Goal: Task Accomplishment & Management: Manage account settings

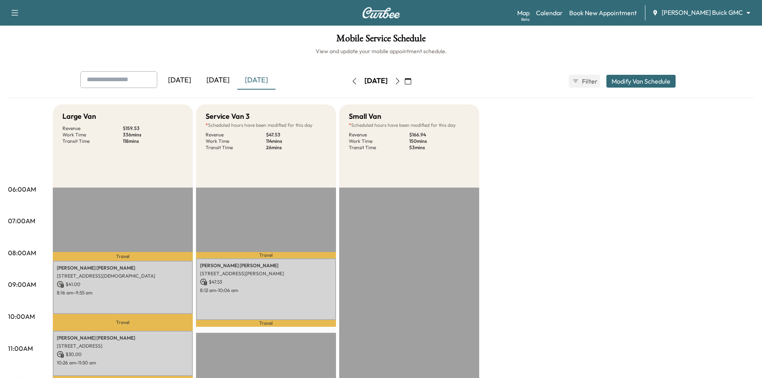
click at [217, 81] on div "[DATE]" at bounding box center [218, 80] width 38 height 18
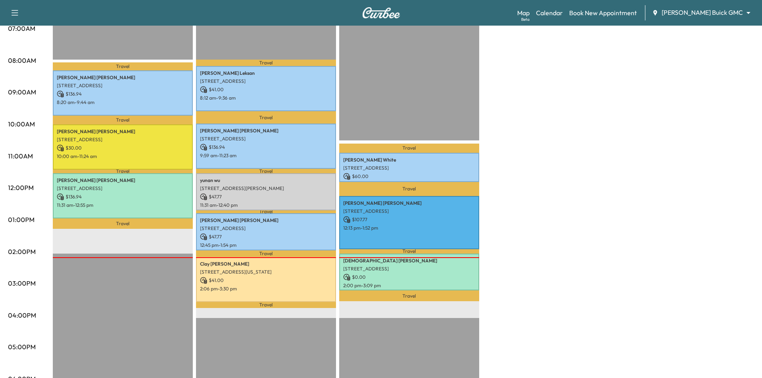
scroll to position [200, 0]
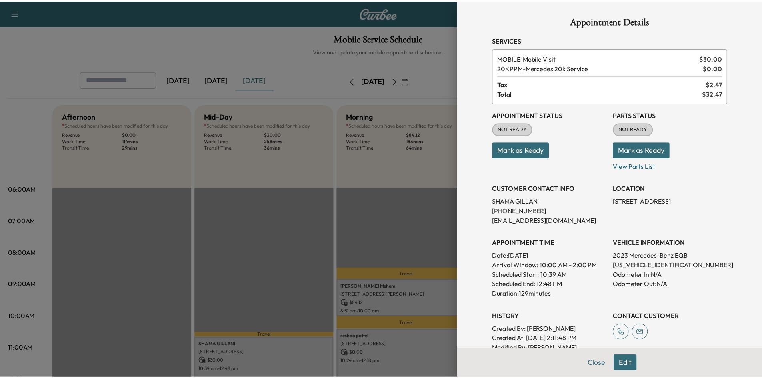
scroll to position [160, 0]
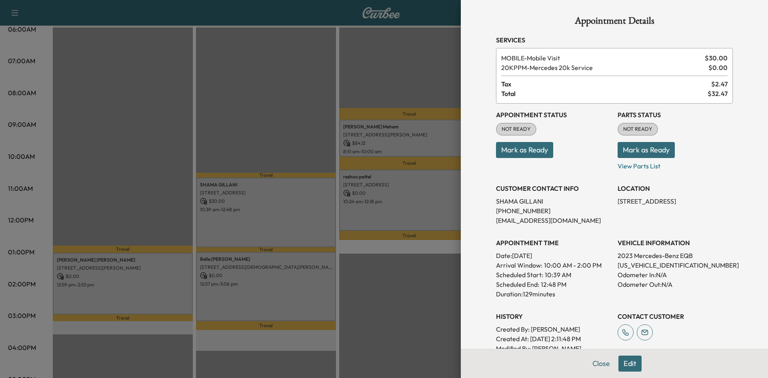
drag, startPoint x: 304, startPoint y: 94, endPoint x: 296, endPoint y: 86, distance: 10.5
click at [303, 92] on div at bounding box center [384, 189] width 768 height 378
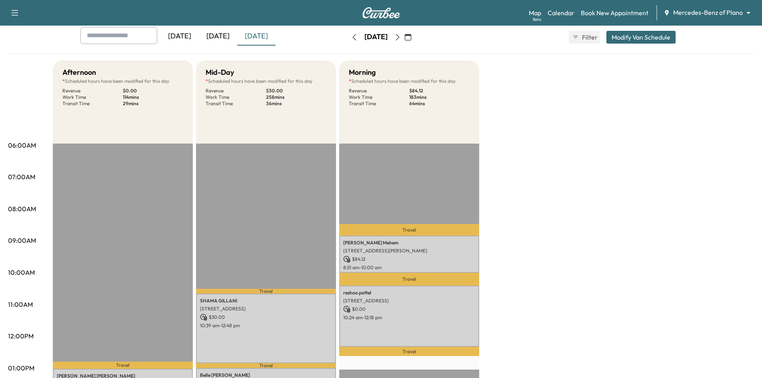
scroll to position [0, 0]
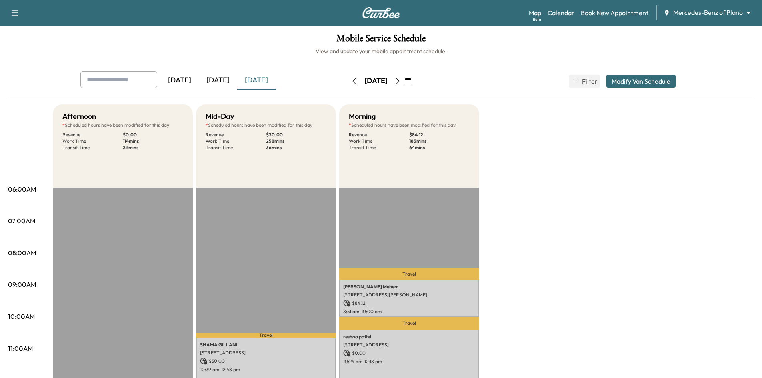
click at [218, 81] on div "[DATE]" at bounding box center [218, 80] width 38 height 18
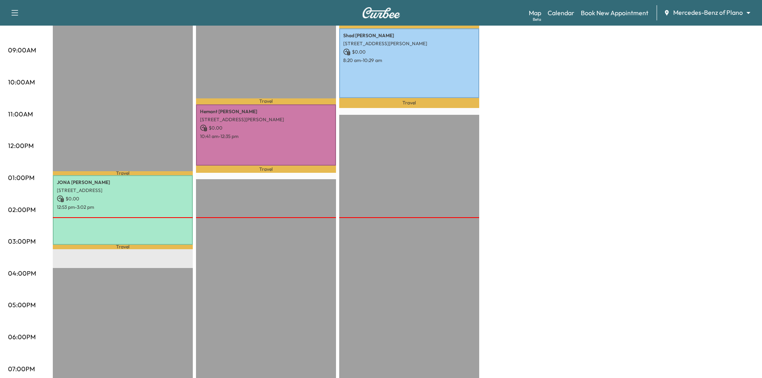
scroll to position [200, 0]
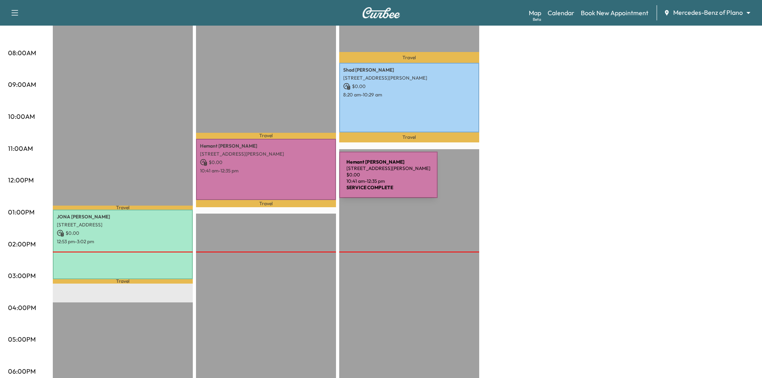
click at [279, 180] on div "Hemant sharma 9713 Karlovich Drive, Plano, TX 75025, United States of America $…" at bounding box center [266, 169] width 140 height 61
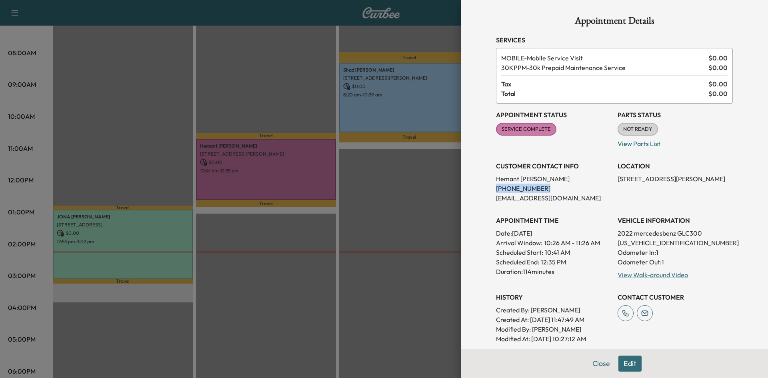
drag, startPoint x: 535, startPoint y: 190, endPoint x: 484, endPoint y: 190, distance: 50.8
click at [486, 190] on div "Appointment Details Services MOBILE - Mobile Service Visit $ 0.00 30KPPM - 30k …" at bounding box center [614, 247] width 256 height 495
copy p "(469) 418-3776"
drag, startPoint x: 252, startPoint y: 129, endPoint x: 204, endPoint y: 94, distance: 59.7
click at [252, 127] on div at bounding box center [384, 189] width 768 height 378
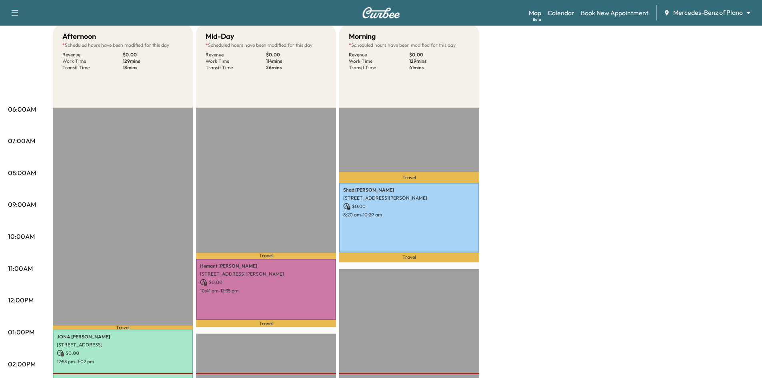
scroll to position [0, 0]
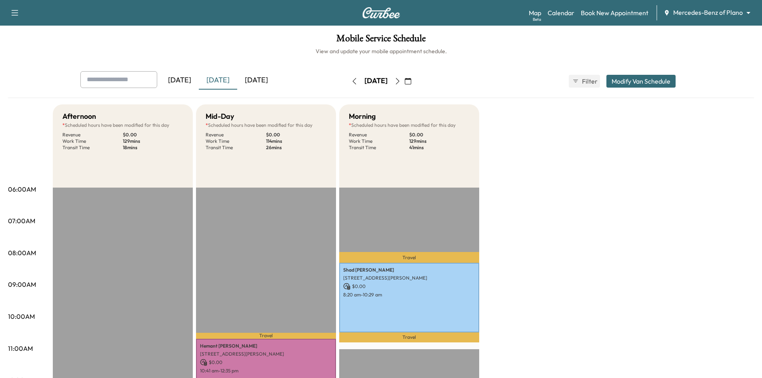
click at [262, 78] on div "[DATE]" at bounding box center [256, 80] width 38 height 18
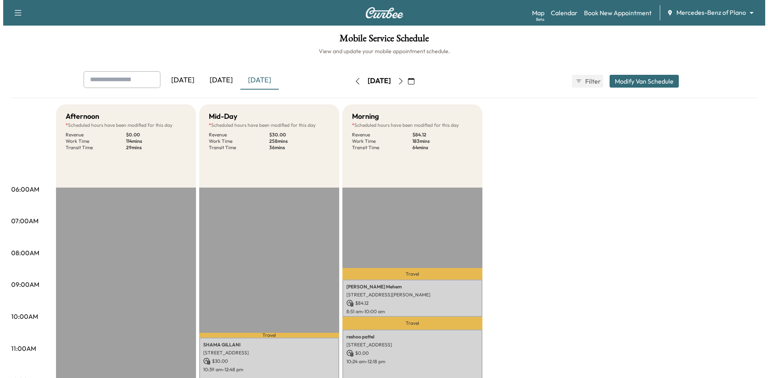
scroll to position [80, 0]
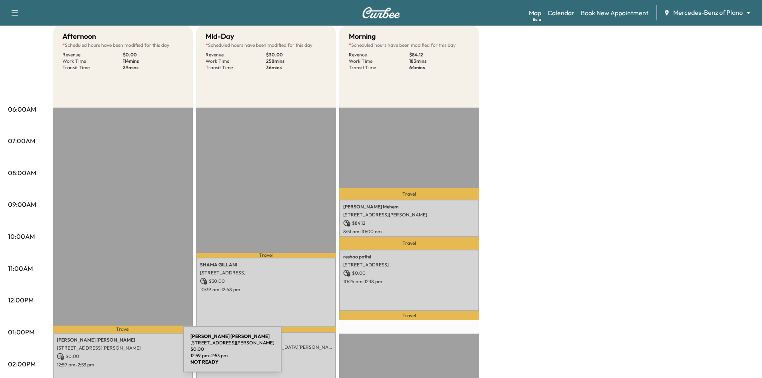
click at [124, 354] on p "$ 0.00" at bounding box center [123, 356] width 132 height 7
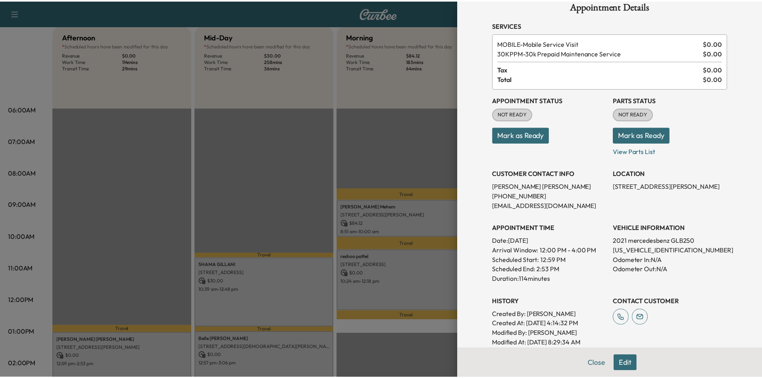
scroll to position [0, 0]
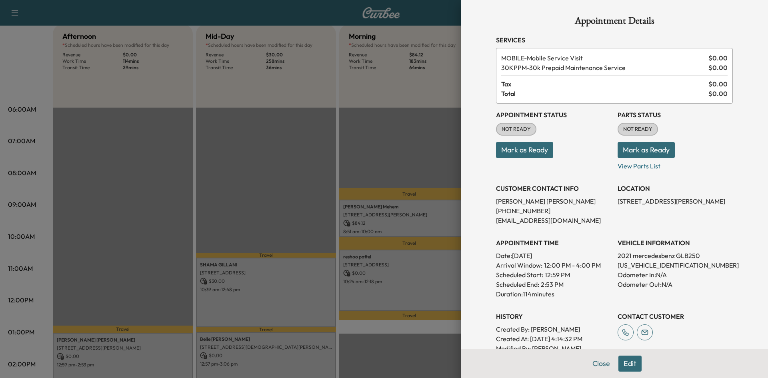
click at [274, 128] on div at bounding box center [384, 189] width 768 height 378
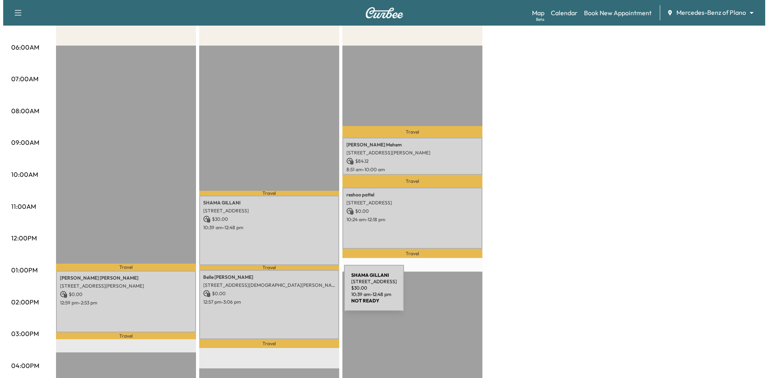
scroll to position [160, 0]
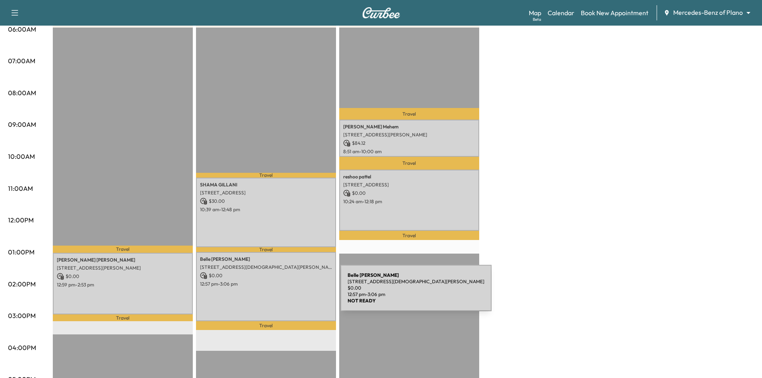
click at [280, 293] on div "Belle Joyner 1100 LADY CAROL LN, LEWISVILLE, TX 75056, USA $ 0.00 12:57 pm - 3:…" at bounding box center [266, 287] width 140 height 70
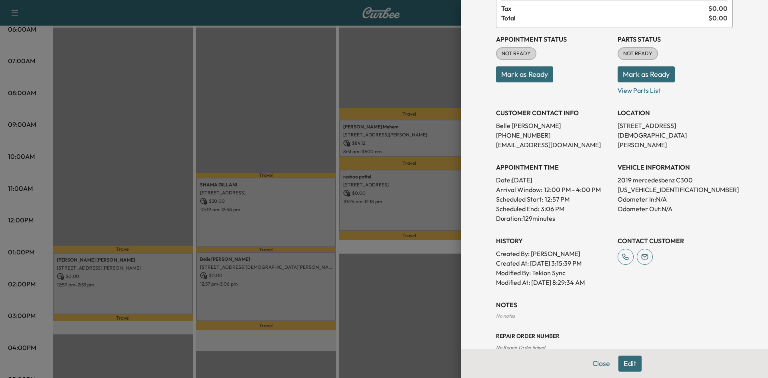
scroll to position [0, 0]
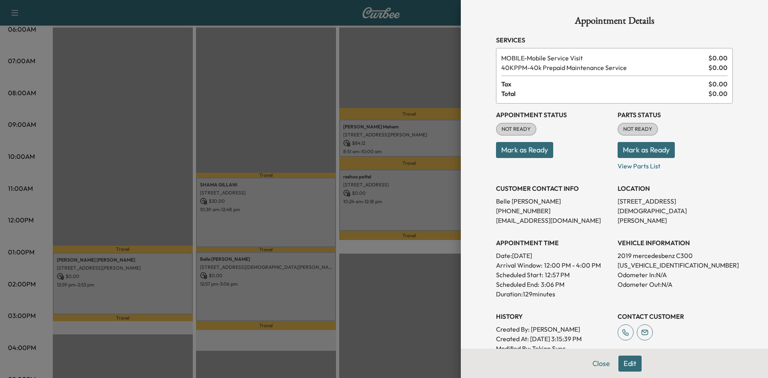
click at [288, 117] on div at bounding box center [384, 189] width 768 height 378
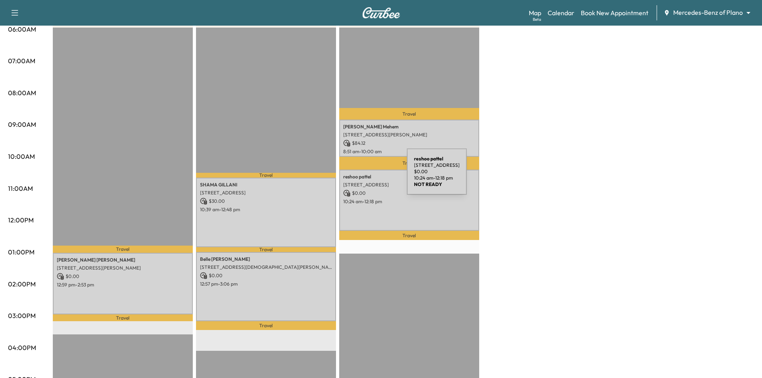
click at [367, 185] on p "12989 Tiny Acorn Ave, Frisco, TX 75035, USA" at bounding box center [409, 185] width 132 height 6
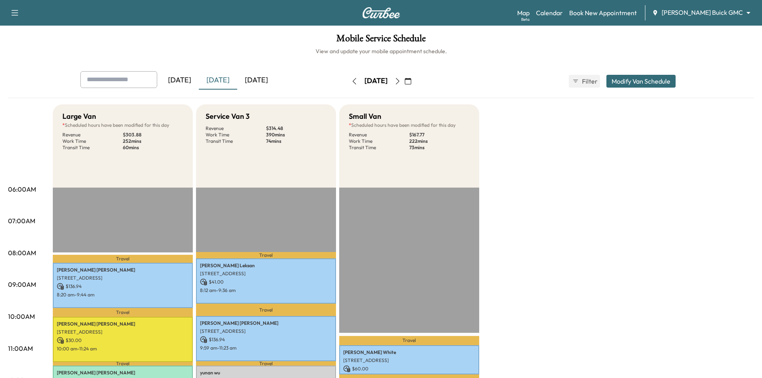
click at [254, 77] on div "[DATE]" at bounding box center [256, 80] width 38 height 18
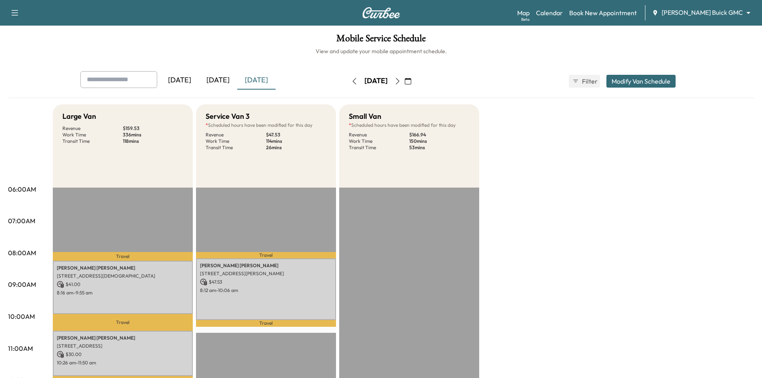
click at [411, 81] on icon "button" at bounding box center [408, 81] width 6 height 6
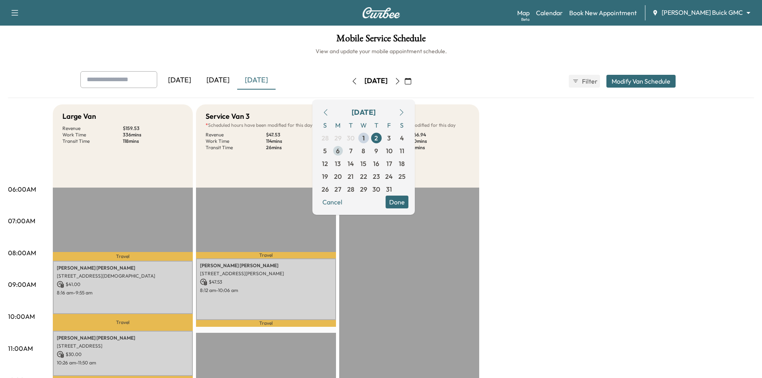
click at [344, 153] on span "6" at bounding box center [338, 150] width 13 height 13
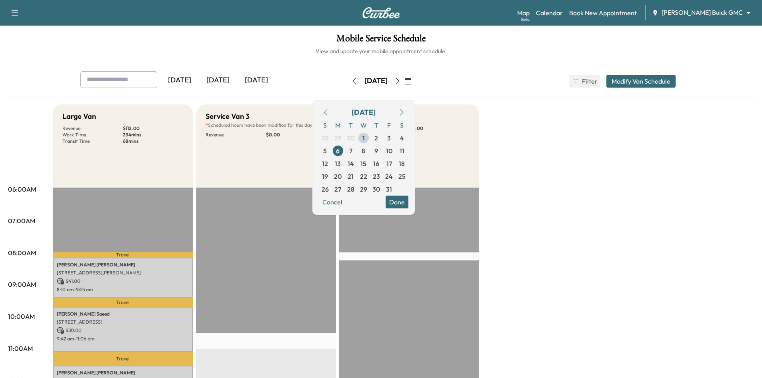
click at [408, 205] on button "Done" at bounding box center [396, 202] width 23 height 13
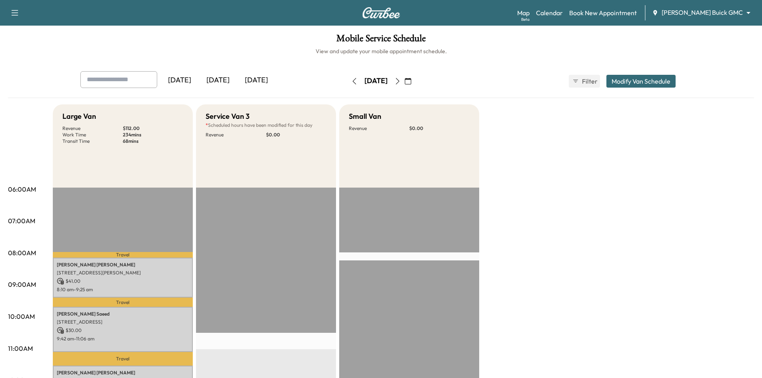
click at [401, 82] on icon "button" at bounding box center [397, 81] width 6 height 6
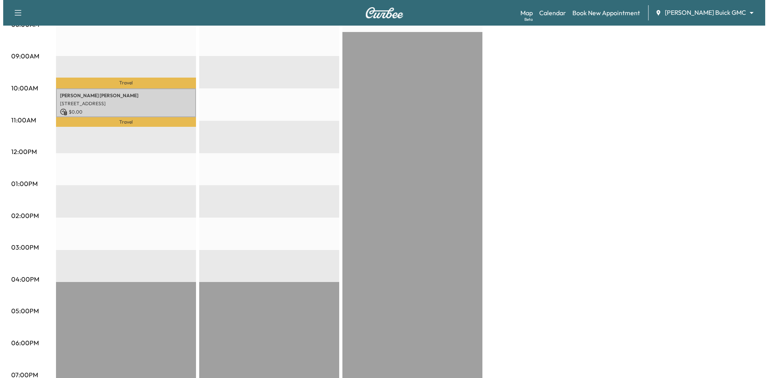
scroll to position [120, 0]
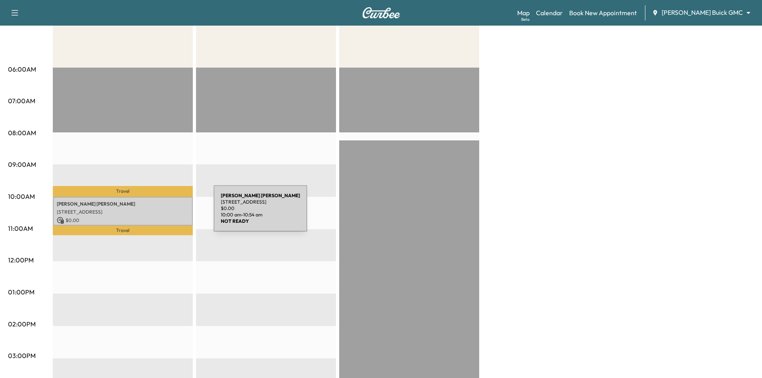
click at [154, 212] on p "2321 HAMPTON DR, LITTLE ELM, TX 75068, USA" at bounding box center [123, 212] width 132 height 6
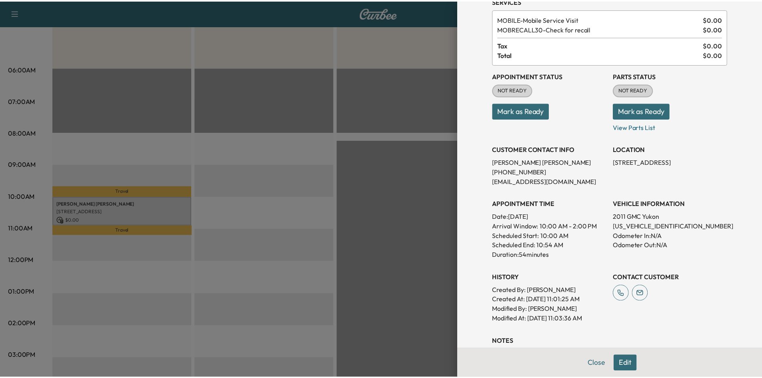
scroll to position [0, 0]
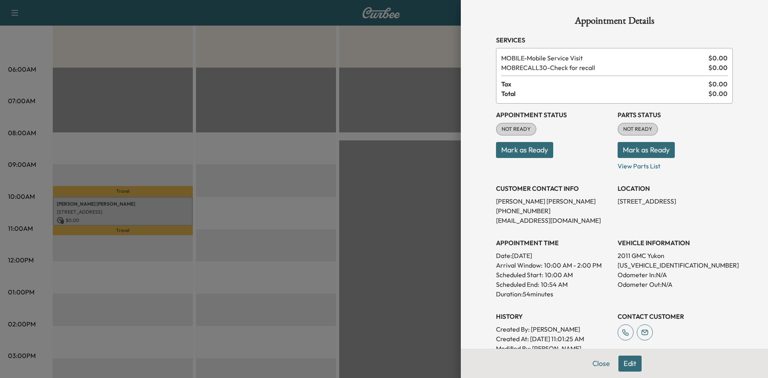
click at [267, 115] on div at bounding box center [384, 189] width 768 height 378
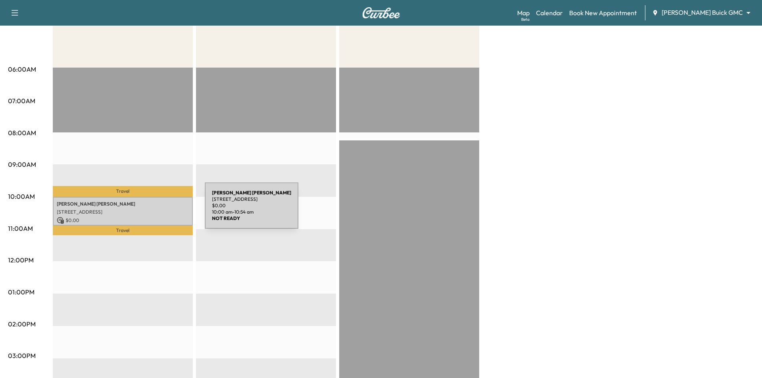
click at [145, 210] on p "2321 HAMPTON DR, LITTLE ELM, TX 75068, USA" at bounding box center [123, 212] width 132 height 6
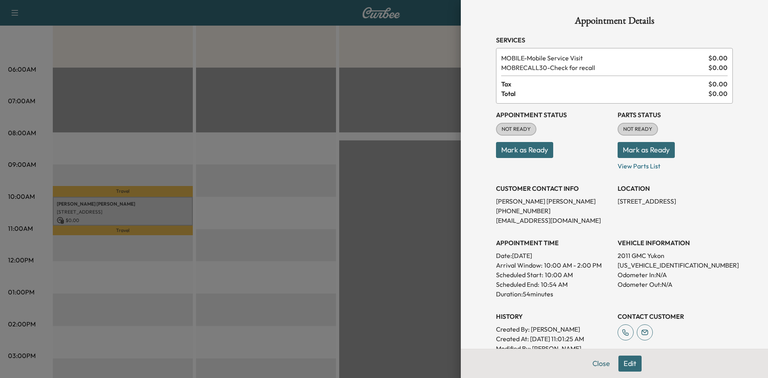
click at [359, 229] on div at bounding box center [384, 189] width 768 height 378
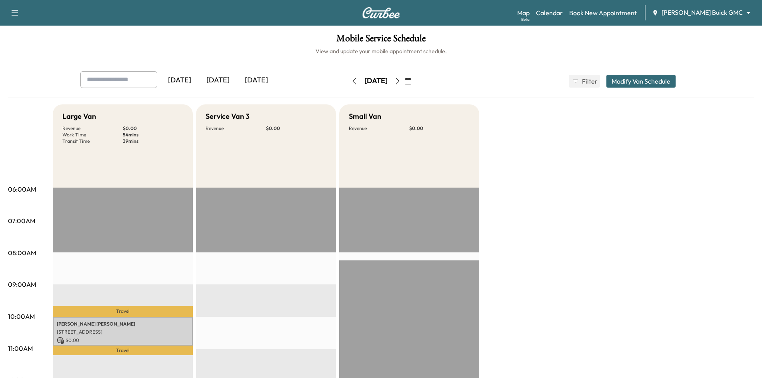
click at [252, 81] on div "[DATE]" at bounding box center [256, 80] width 38 height 18
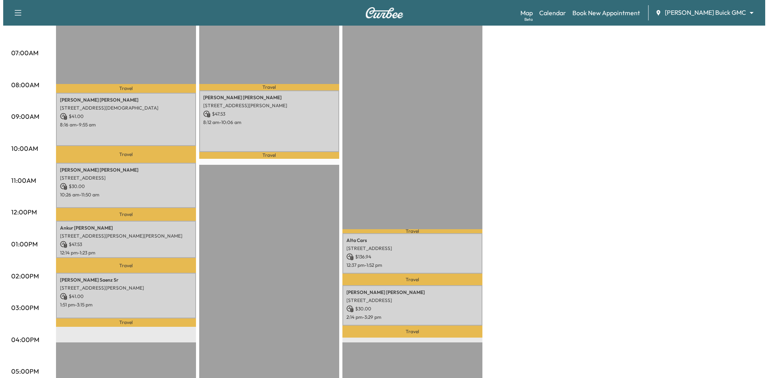
scroll to position [200, 0]
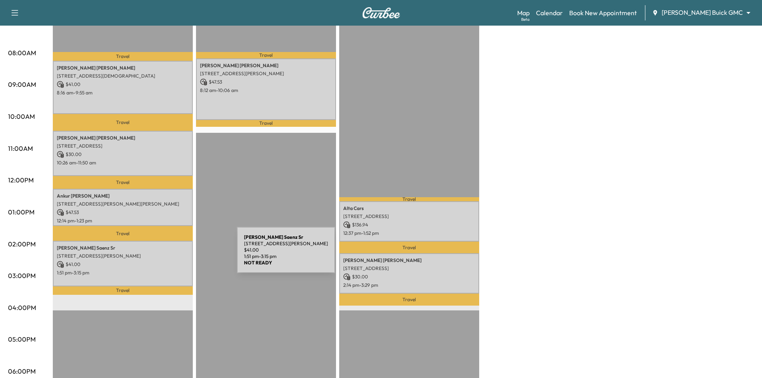
click at [177, 255] on p "8900 President George Bush Tpke, Dallas, TX 75252, USA" at bounding box center [123, 256] width 132 height 6
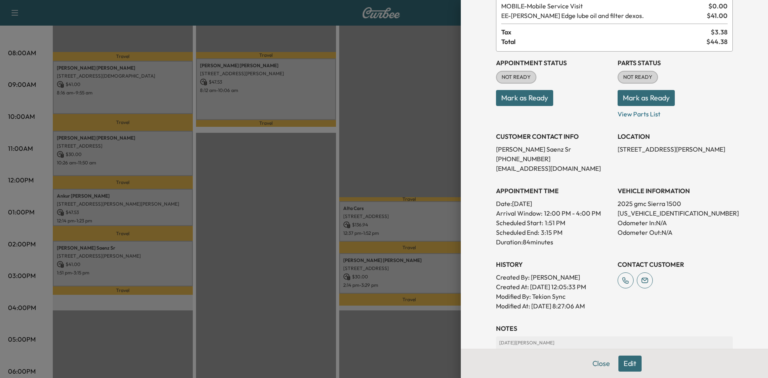
scroll to position [120, 0]
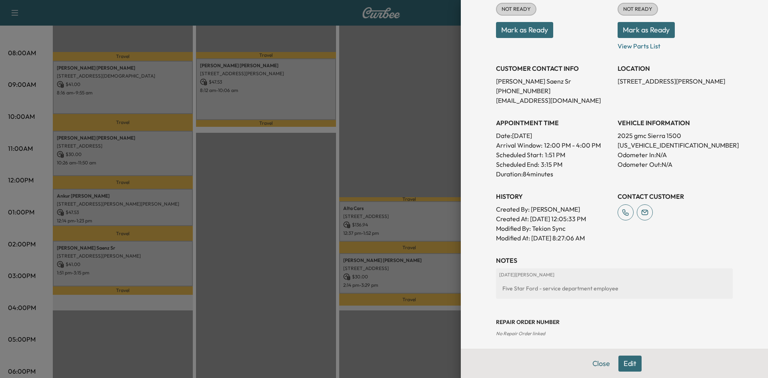
click at [446, 124] on div at bounding box center [384, 189] width 768 height 378
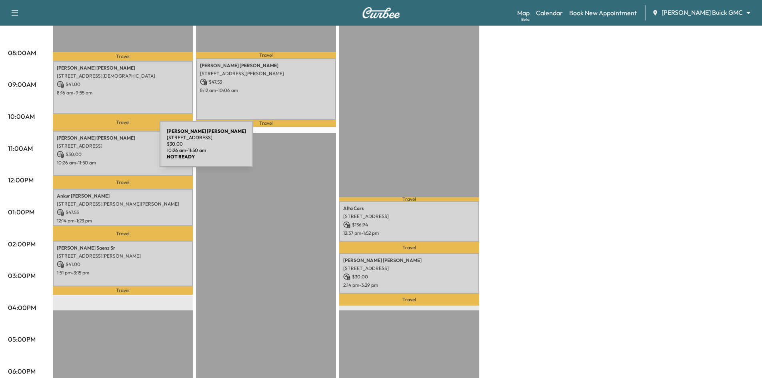
click at [100, 151] on p "$ 30.00" at bounding box center [123, 154] width 132 height 7
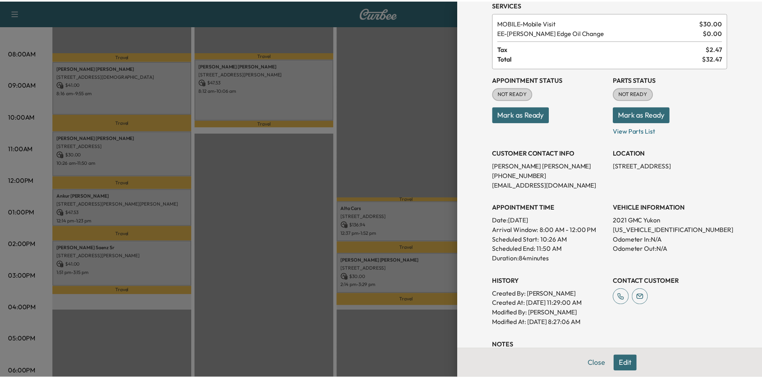
scroll to position [0, 0]
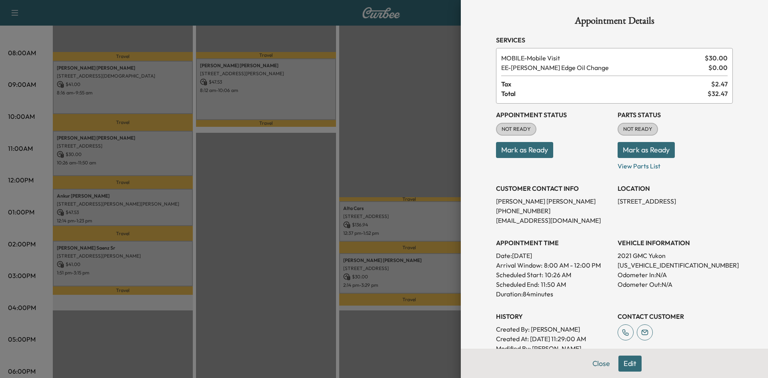
drag, startPoint x: 244, startPoint y: 177, endPoint x: 192, endPoint y: 134, distance: 68.1
click at [244, 172] on div at bounding box center [384, 189] width 768 height 378
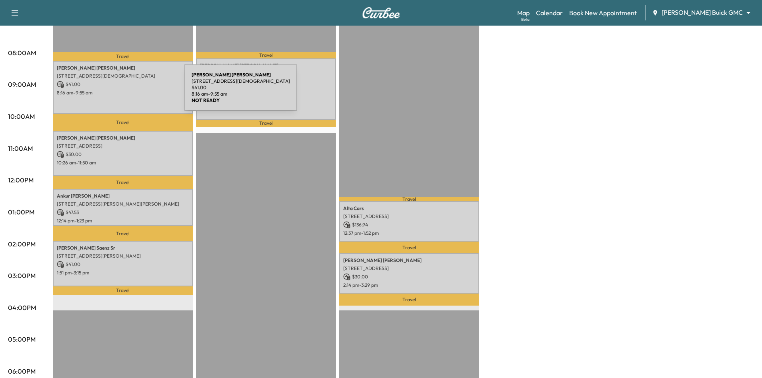
click at [124, 92] on p "8:16 am - 9:55 am" at bounding box center [123, 93] width 132 height 6
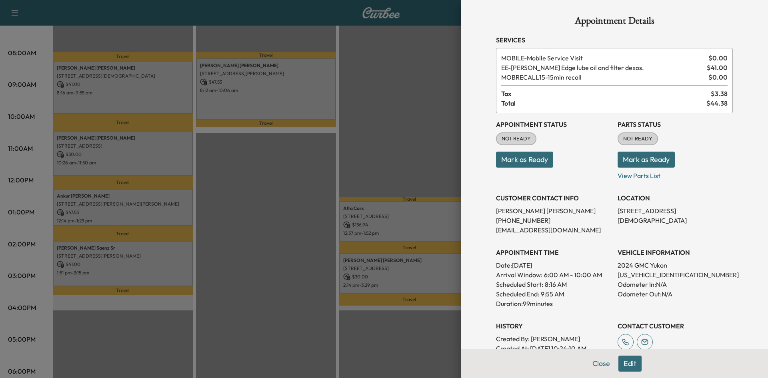
click at [521, 160] on button "Mark as Ready" at bounding box center [524, 160] width 57 height 16
click at [270, 97] on div at bounding box center [384, 189] width 768 height 378
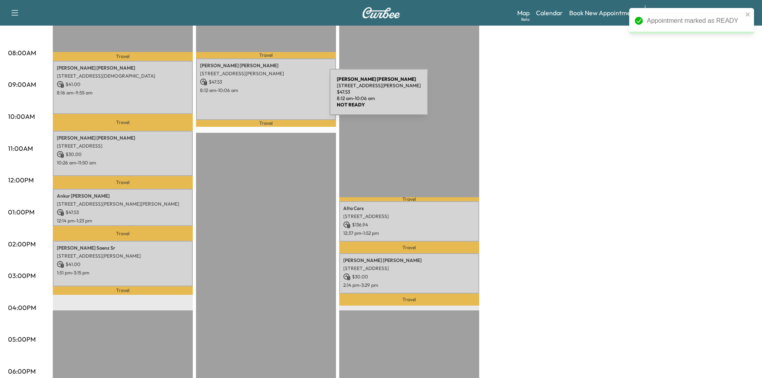
click at [270, 97] on div "Luke Parkhurst 17405 Woods Edge Dr, Dallas, TX 75287, USA $ 47.53 8:12 am - 10:…" at bounding box center [266, 88] width 140 height 61
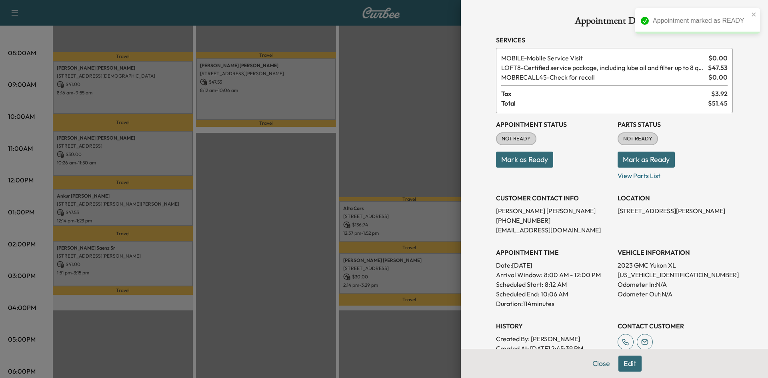
click at [270, 97] on div at bounding box center [384, 189] width 768 height 378
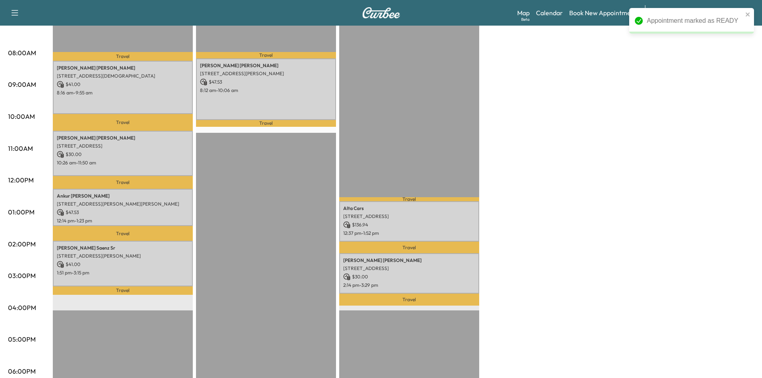
click at [264, 192] on div "Travel Luke Parkhurst 17405 Woods Edge Dr, Dallas, TX 75287, USA $ 47.53 8:12 a…" at bounding box center [266, 246] width 140 height 517
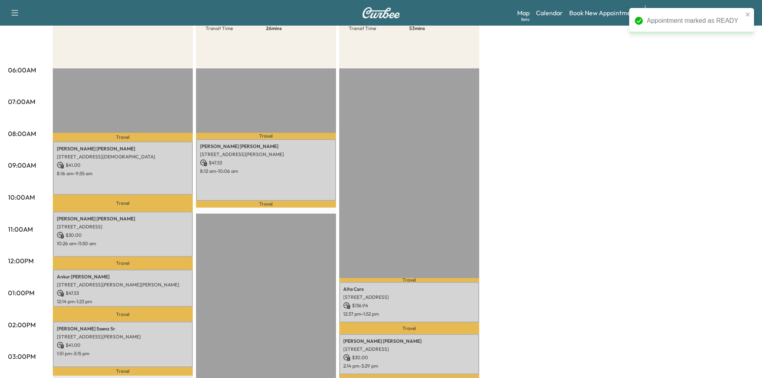
scroll to position [40, 0]
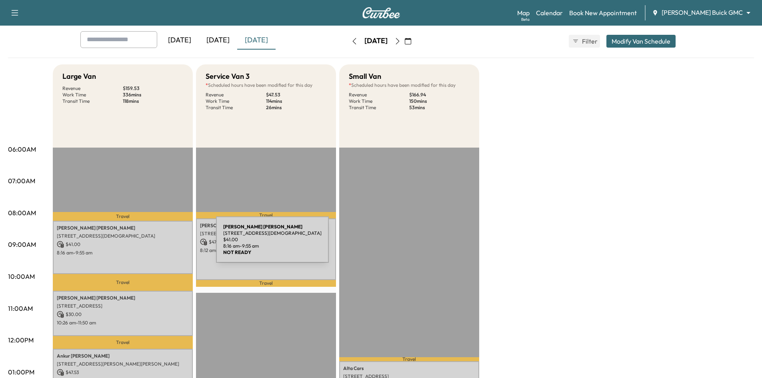
click at [154, 245] on p "$ 41.00" at bounding box center [123, 244] width 132 height 7
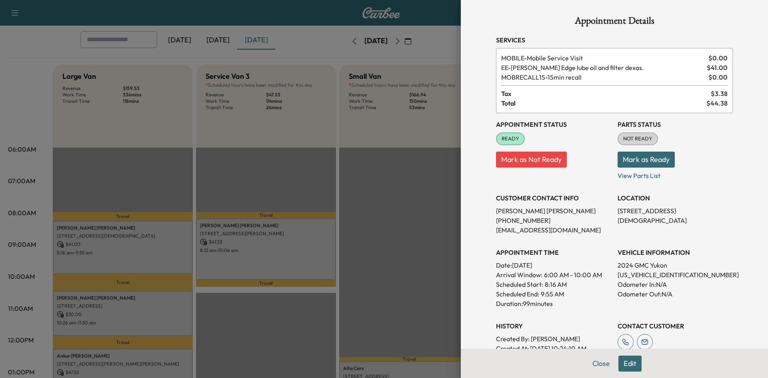
click at [201, 246] on div at bounding box center [384, 189] width 768 height 378
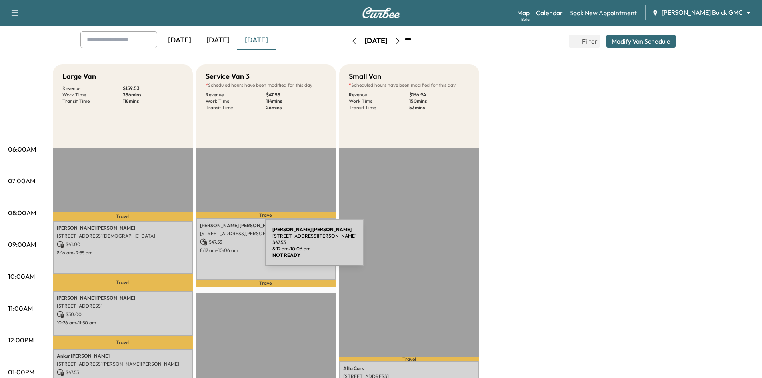
click at [205, 247] on p "8:12 am - 10:06 am" at bounding box center [266, 250] width 132 height 6
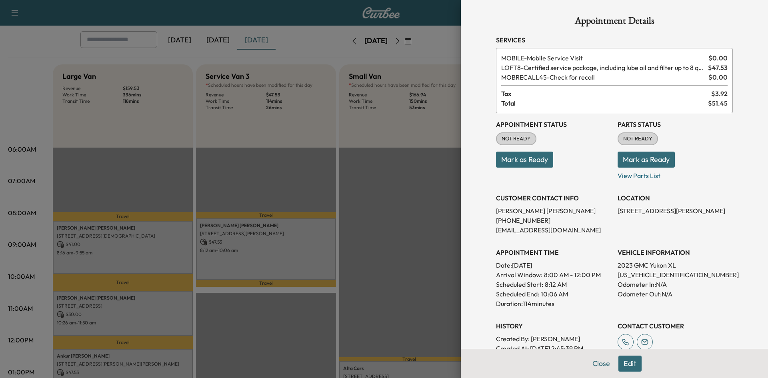
drag, startPoint x: 518, startPoint y: 158, endPoint x: 443, endPoint y: 178, distance: 77.3
click at [515, 158] on button "Mark as Ready" at bounding box center [524, 160] width 57 height 16
click at [395, 219] on div at bounding box center [384, 189] width 768 height 378
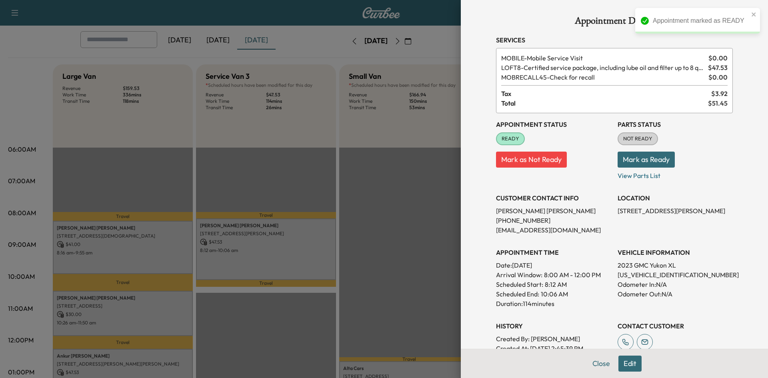
click at [173, 314] on div at bounding box center [384, 189] width 768 height 378
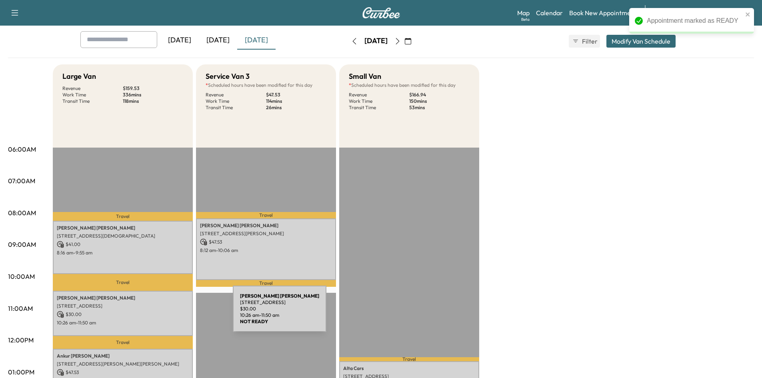
click at [174, 314] on p "$ 30.00" at bounding box center [123, 314] width 132 height 7
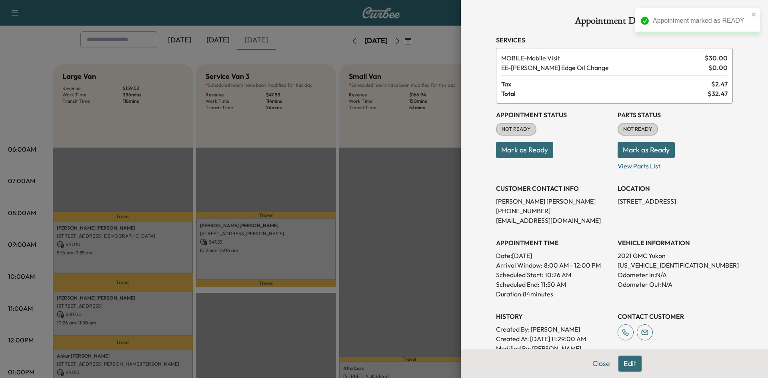
click at [532, 151] on button "Mark as Ready" at bounding box center [524, 150] width 57 height 16
click at [396, 251] on div at bounding box center [384, 189] width 768 height 378
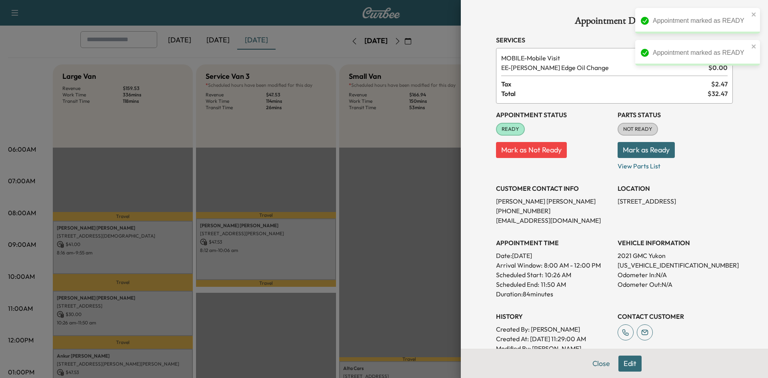
click at [340, 299] on div at bounding box center [384, 189] width 768 height 378
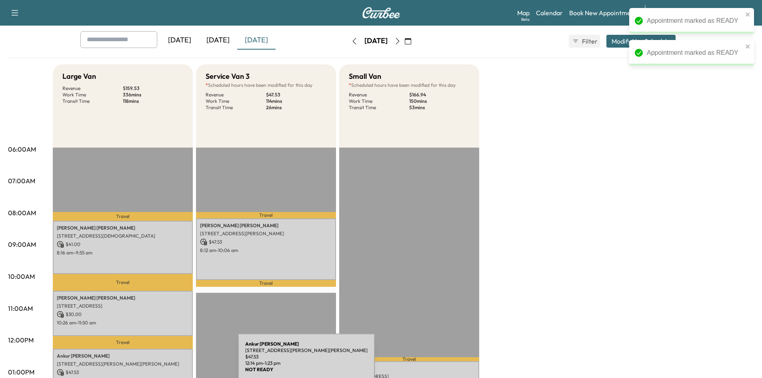
click at [178, 362] on p "1305 Hodge Street, McKinney, TX 75071, United States of America" at bounding box center [123, 364] width 132 height 6
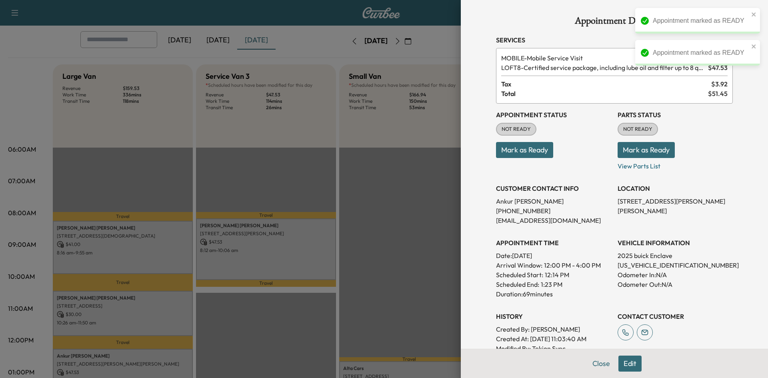
click at [513, 149] on button "Mark as Ready" at bounding box center [524, 150] width 57 height 16
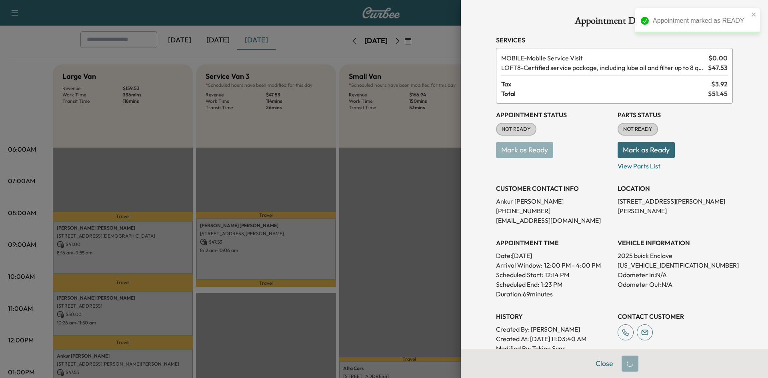
click at [379, 244] on div at bounding box center [384, 189] width 768 height 378
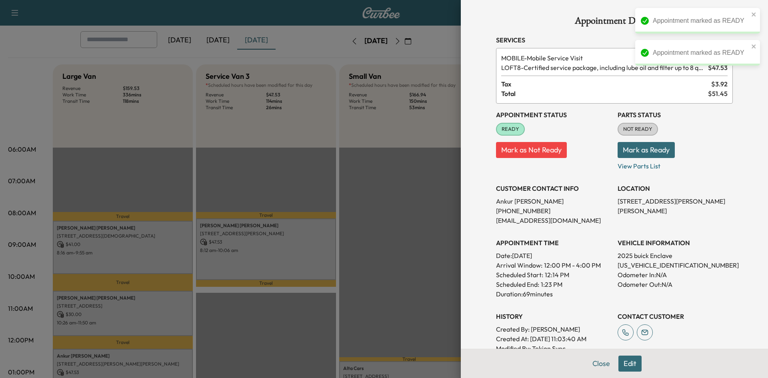
drag, startPoint x: 368, startPoint y: 268, endPoint x: 372, endPoint y: 268, distance: 4.0
click at [369, 268] on div at bounding box center [384, 189] width 768 height 378
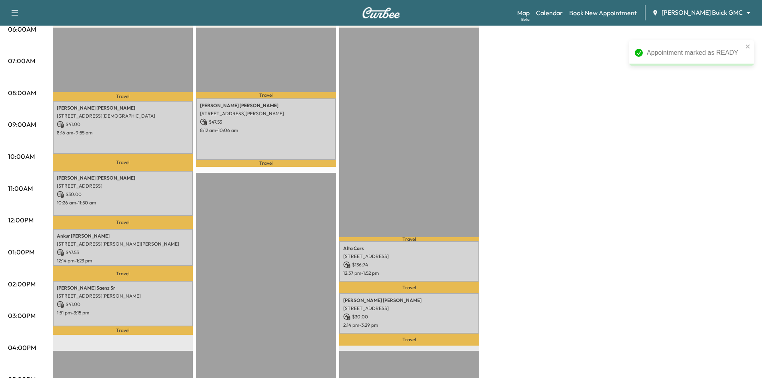
scroll to position [240, 0]
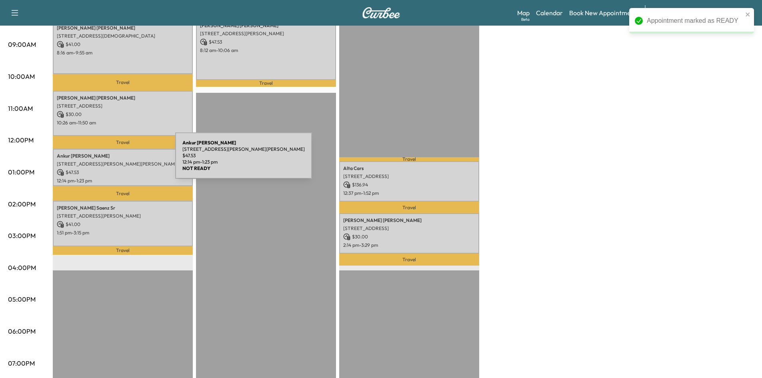
click at [115, 161] on p "1305 Hodge Street, McKinney, TX 75071, United States of America" at bounding box center [123, 164] width 132 height 6
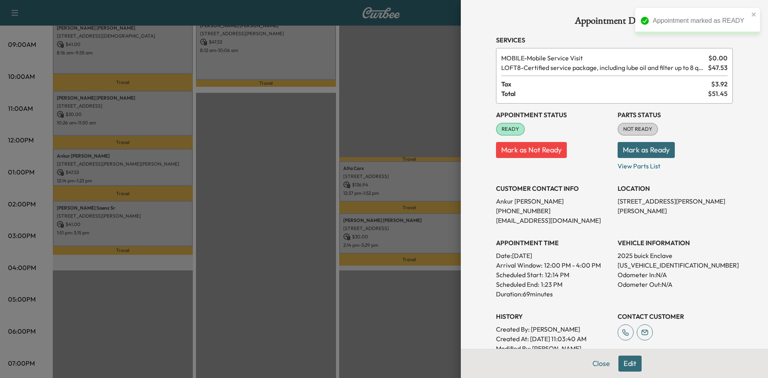
drag, startPoint x: 209, startPoint y: 188, endPoint x: 185, endPoint y: 196, distance: 24.8
click at [209, 189] on div at bounding box center [384, 189] width 768 height 378
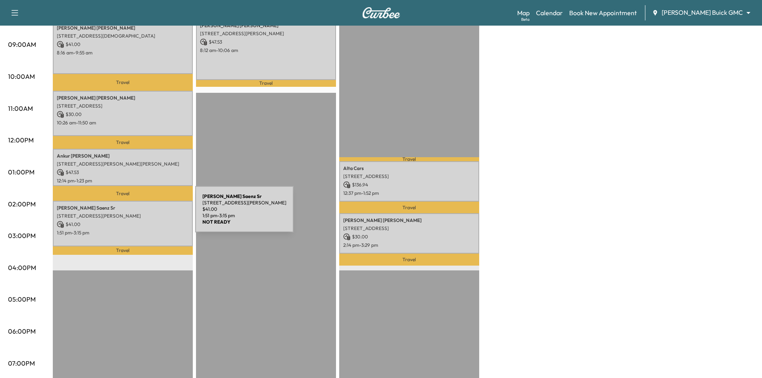
click at [135, 214] on p "8900 President George Bush Tpke, Dallas, TX 75252, USA" at bounding box center [123, 216] width 132 height 6
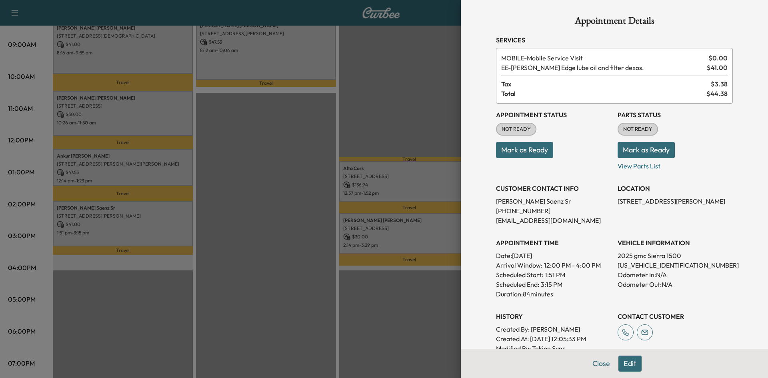
drag, startPoint x: 513, startPoint y: 151, endPoint x: 394, endPoint y: 149, distance: 118.4
click at [508, 152] on button "Mark as Ready" at bounding box center [524, 150] width 57 height 16
click at [340, 148] on div at bounding box center [384, 189] width 768 height 378
click at [402, 182] on div at bounding box center [384, 189] width 768 height 378
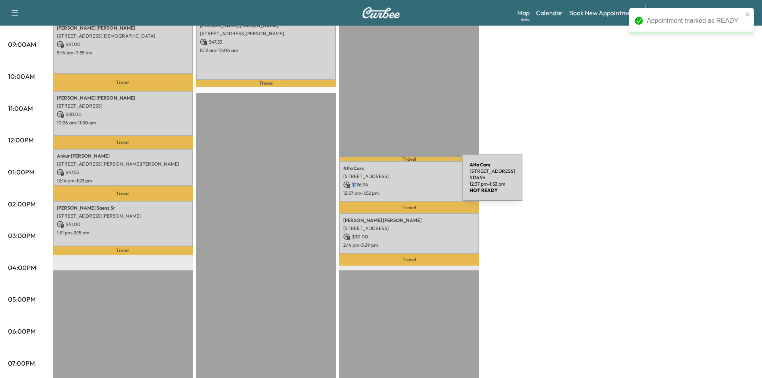
click at [402, 182] on p "$ 136.94" at bounding box center [409, 184] width 132 height 7
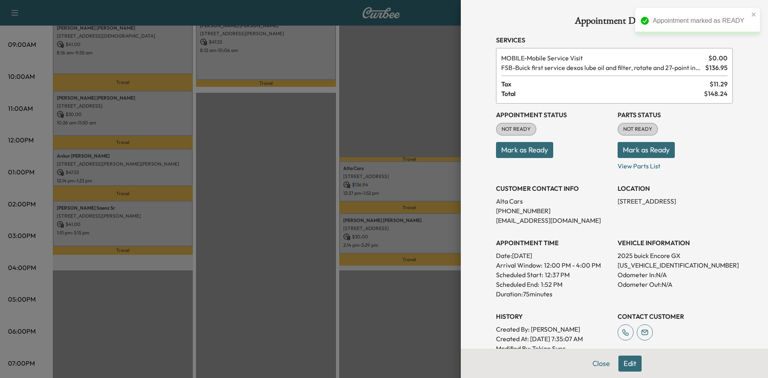
click at [507, 152] on button "Mark as Ready" at bounding box center [524, 150] width 57 height 16
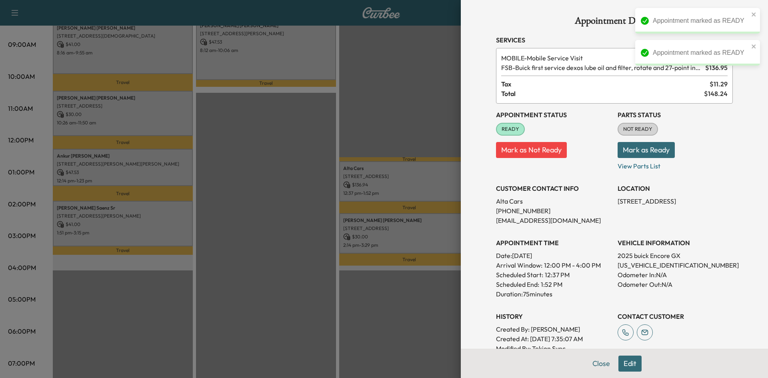
click at [399, 228] on div at bounding box center [384, 189] width 768 height 378
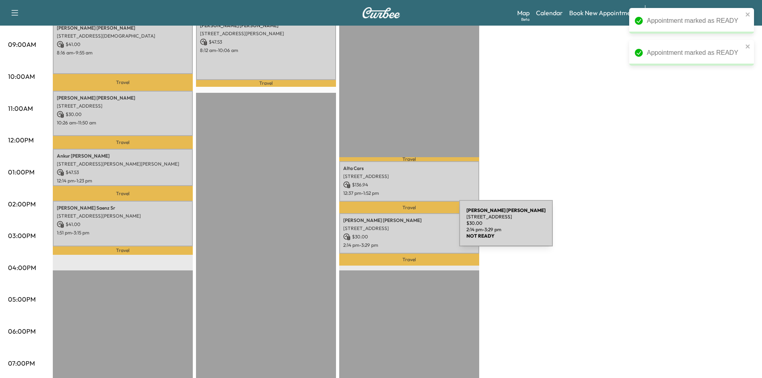
click at [399, 228] on p "5004 Seashore Ln, Frisco, TX 75036, US" at bounding box center [409, 228] width 132 height 6
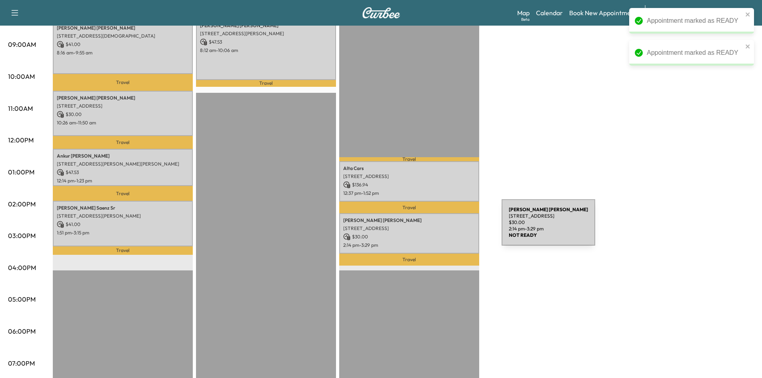
click at [440, 228] on p "5004 Seashore Ln, Frisco, TX 75036, US" at bounding box center [409, 228] width 132 height 6
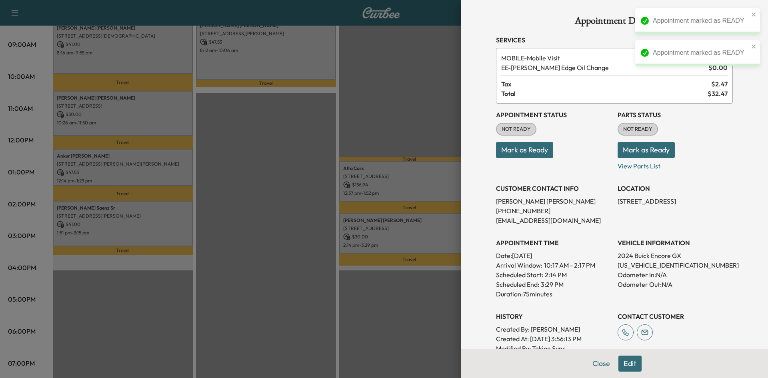
click at [532, 149] on button "Mark as Ready" at bounding box center [524, 150] width 57 height 16
click at [369, 130] on div at bounding box center [384, 189] width 768 height 378
click at [356, 150] on div at bounding box center [384, 189] width 768 height 378
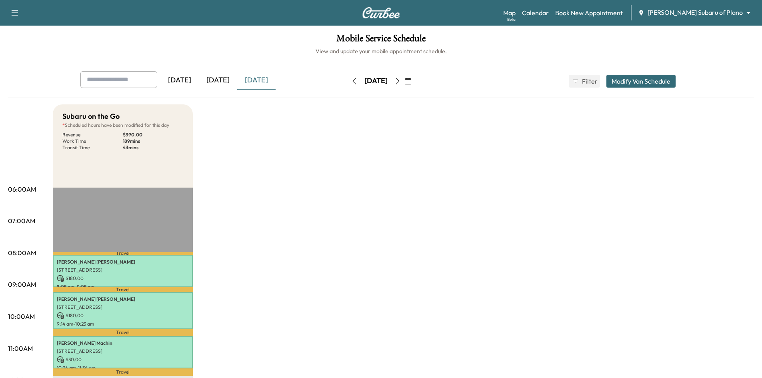
click at [220, 78] on div "[DATE]" at bounding box center [218, 80] width 38 height 18
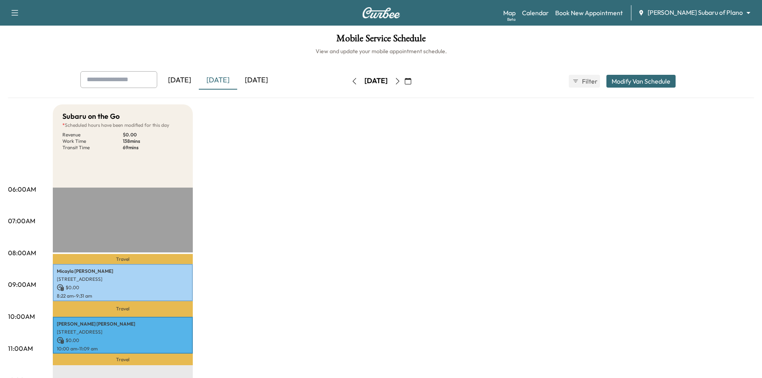
click at [266, 77] on div "[DATE]" at bounding box center [256, 80] width 38 height 18
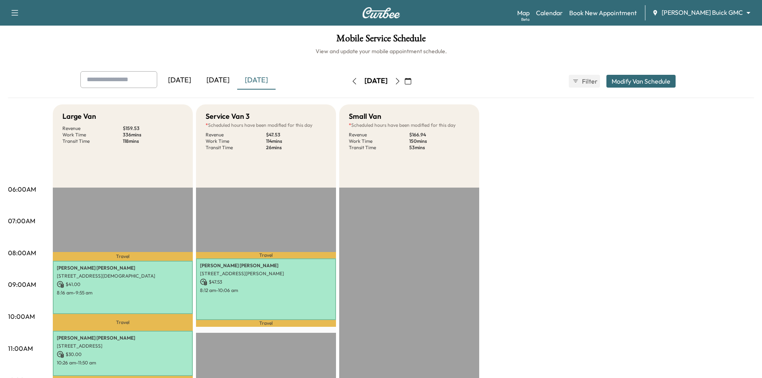
drag, startPoint x: 216, startPoint y: 84, endPoint x: 216, endPoint y: 70, distance: 13.6
click at [216, 81] on div "[DATE]" at bounding box center [218, 80] width 38 height 18
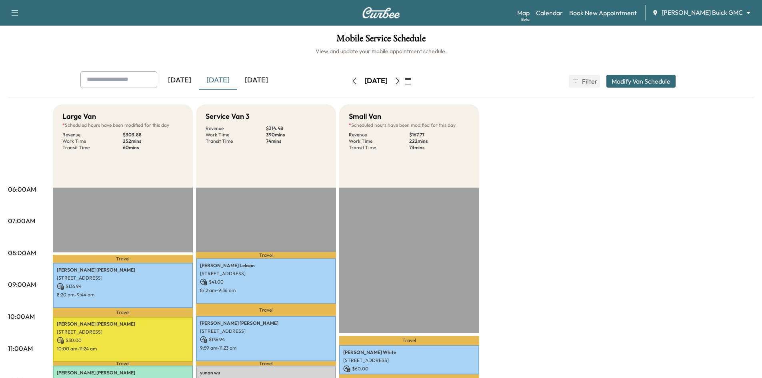
click at [259, 81] on div "[DATE]" at bounding box center [256, 80] width 38 height 18
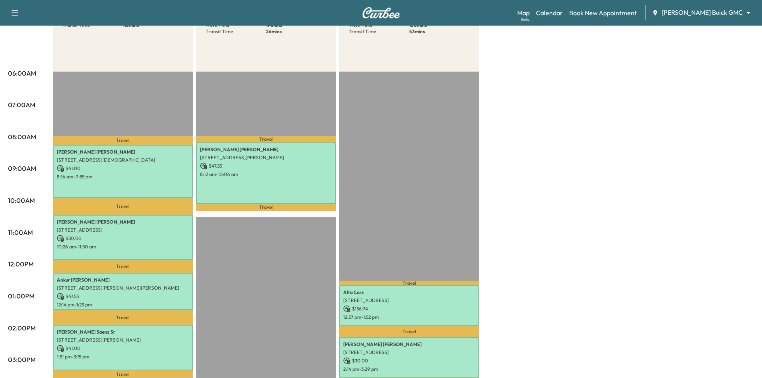
scroll to position [40, 0]
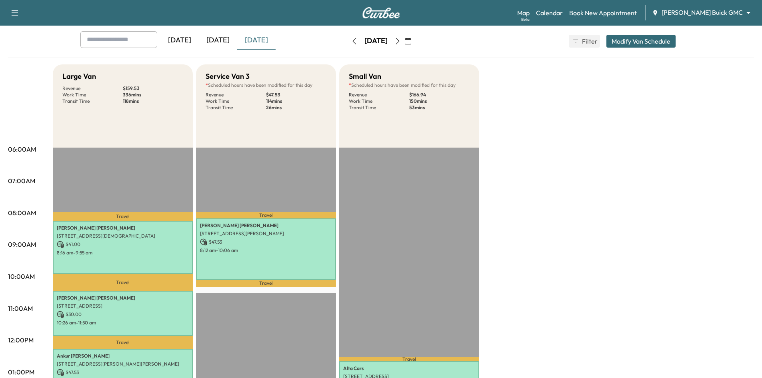
click at [225, 39] on div "[DATE]" at bounding box center [218, 40] width 38 height 18
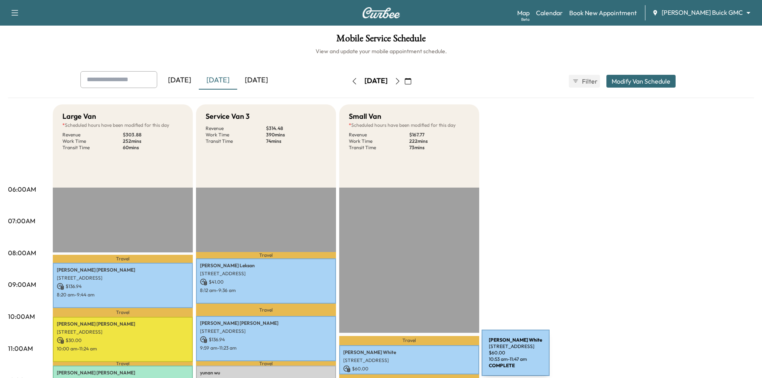
click at [421, 357] on p "1452 ROYAL OAKS DR, FRISCO, TX 75036, USA" at bounding box center [409, 360] width 132 height 6
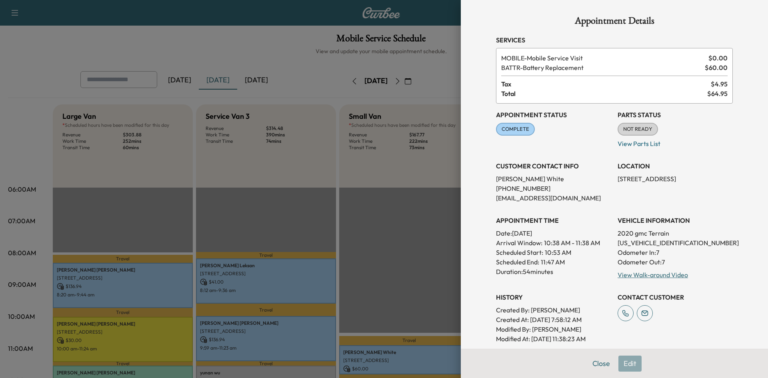
click at [414, 287] on div at bounding box center [384, 189] width 768 height 378
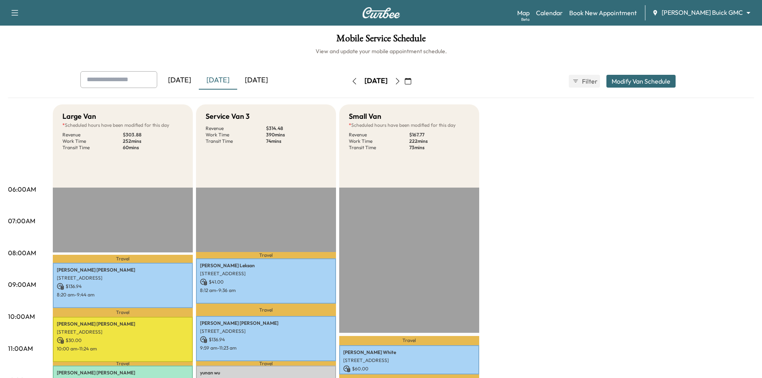
click at [256, 77] on div "[DATE]" at bounding box center [256, 80] width 38 height 18
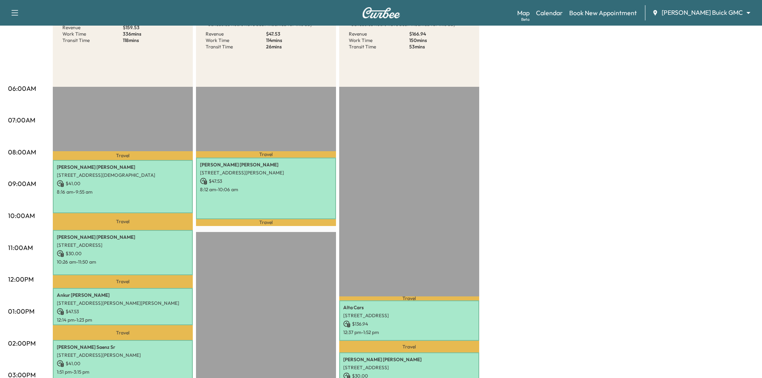
scroll to position [160, 0]
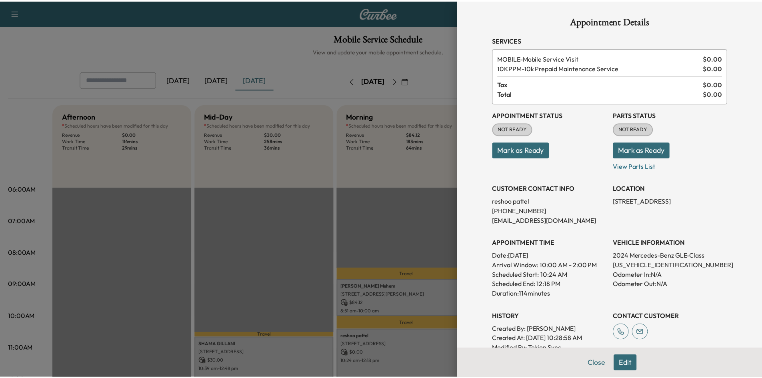
scroll to position [160, 0]
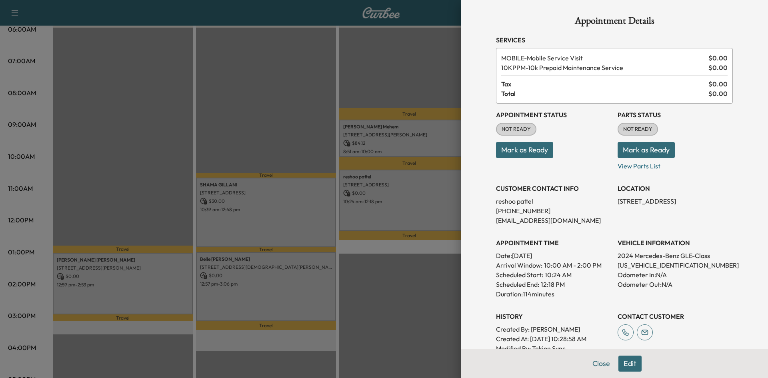
click at [286, 154] on div at bounding box center [384, 189] width 768 height 378
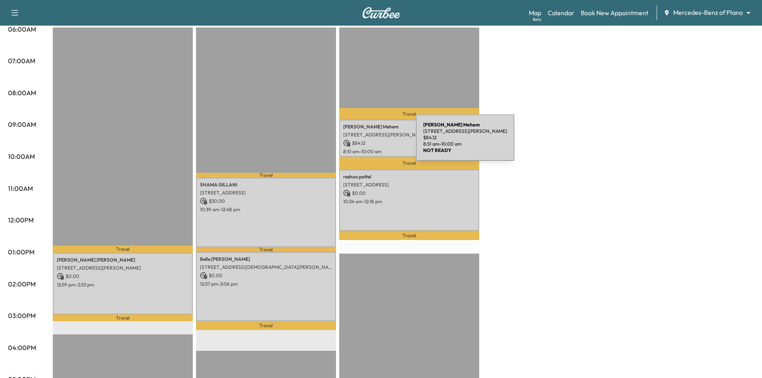
click at [357, 142] on p "$ 84.12" at bounding box center [409, 143] width 132 height 7
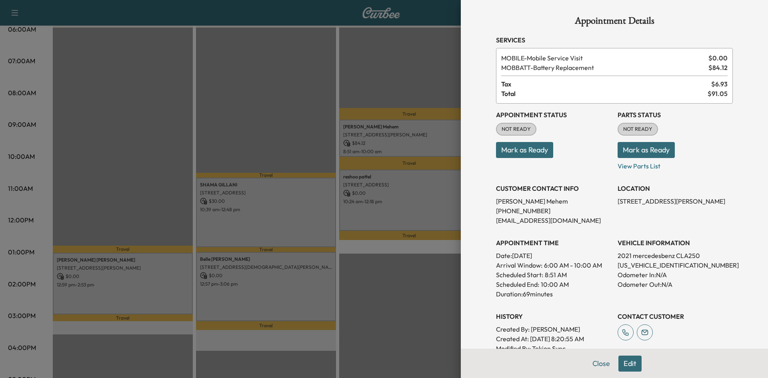
drag, startPoint x: 509, startPoint y: 146, endPoint x: 491, endPoint y: 152, distance: 19.6
click at [509, 146] on button "Mark as Ready" at bounding box center [524, 150] width 57 height 16
click at [423, 206] on div at bounding box center [384, 189] width 768 height 378
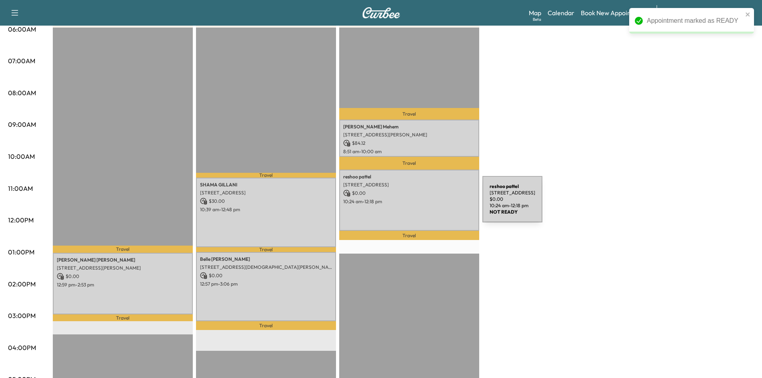
click at [422, 204] on div "reshoo pattel 12989 Tiny Acorn Ave, Frisco, TX 75035, USA $ 0.00 10:24 am - 12:…" at bounding box center [409, 200] width 140 height 61
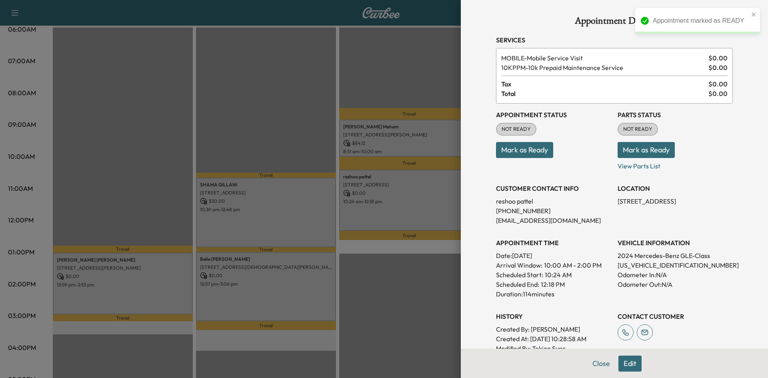
click at [536, 153] on button "Mark as Ready" at bounding box center [524, 150] width 57 height 16
drag, startPoint x: 435, startPoint y: 272, endPoint x: 354, endPoint y: 253, distance: 82.7
click at [430, 268] on div at bounding box center [384, 189] width 768 height 378
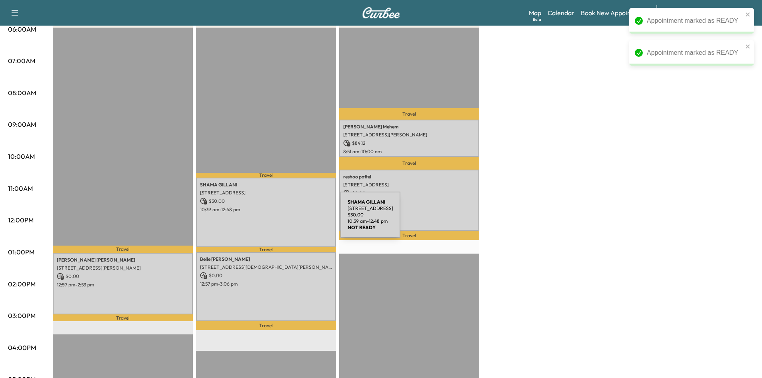
click at [280, 218] on div "SHAMA GILLANI 200 Highwood Trail, The Colony, TX 75056, USA $ 30.00 10:39 am - …" at bounding box center [266, 213] width 140 height 70
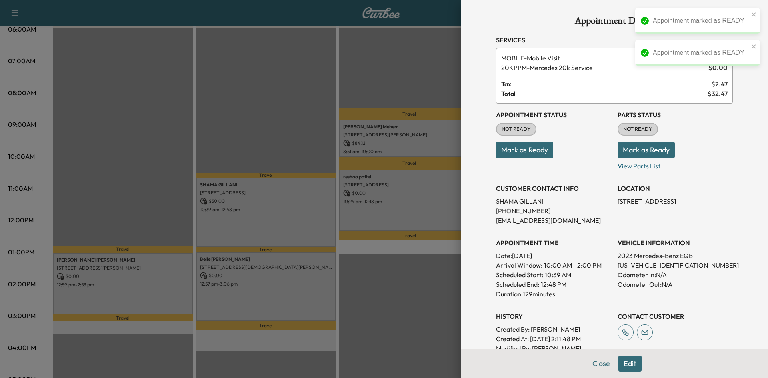
drag, startPoint x: 527, startPoint y: 148, endPoint x: 413, endPoint y: 171, distance: 115.8
click at [523, 150] on button "Mark as Ready" at bounding box center [524, 150] width 57 height 16
click at [375, 296] on div at bounding box center [384, 189] width 768 height 378
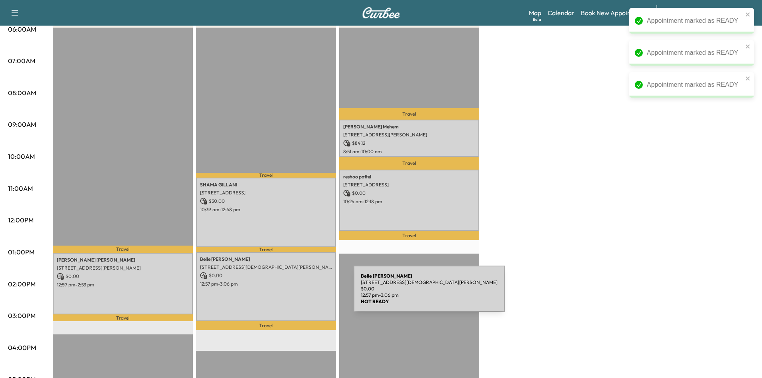
click at [294, 294] on div "Belle Joyner 1100 LADY CAROL LN, LEWISVILLE, TX 75056, USA $ 0.00 12:57 pm - 3:…" at bounding box center [266, 287] width 140 height 70
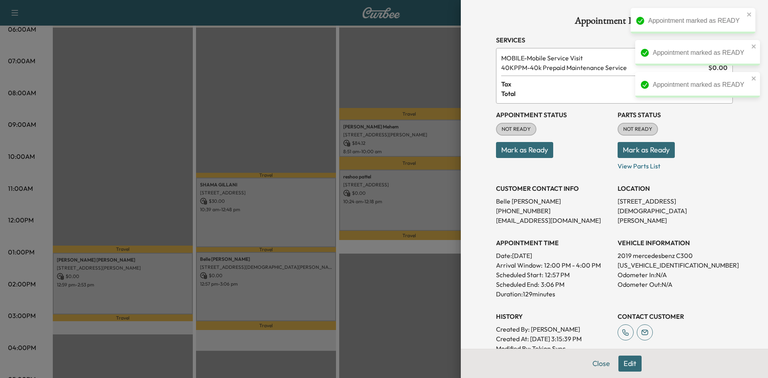
drag, startPoint x: 530, startPoint y: 150, endPoint x: 382, endPoint y: 177, distance: 150.0
click at [526, 152] on button "Mark as Ready" at bounding box center [524, 150] width 57 height 16
drag, startPoint x: 174, startPoint y: 211, endPoint x: 163, endPoint y: 238, distance: 28.5
click at [171, 216] on div at bounding box center [384, 189] width 768 height 378
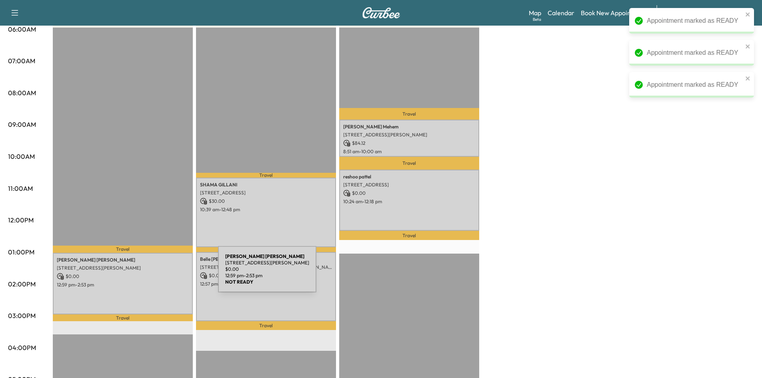
click at [158, 274] on p "$ 0.00" at bounding box center [123, 276] width 132 height 7
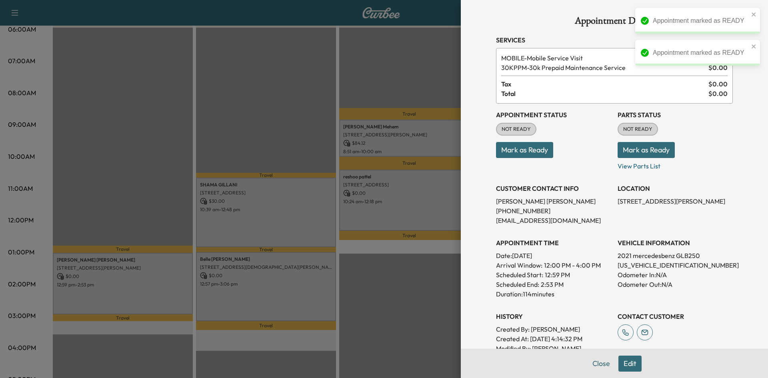
drag, startPoint x: 538, startPoint y: 152, endPoint x: 427, endPoint y: 153, distance: 111.6
click at [533, 153] on button "Mark as Ready" at bounding box center [524, 150] width 57 height 16
click at [274, 153] on div at bounding box center [384, 189] width 768 height 378
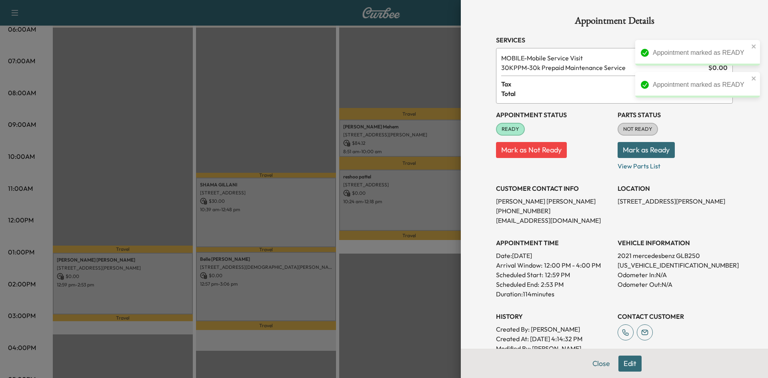
click at [273, 154] on div at bounding box center [384, 189] width 768 height 378
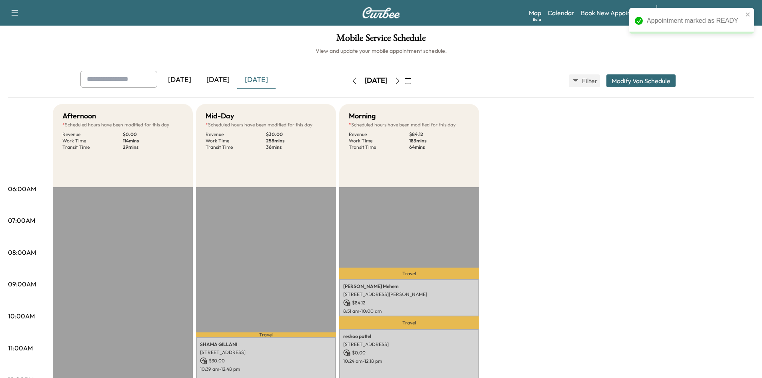
scroll to position [0, 0]
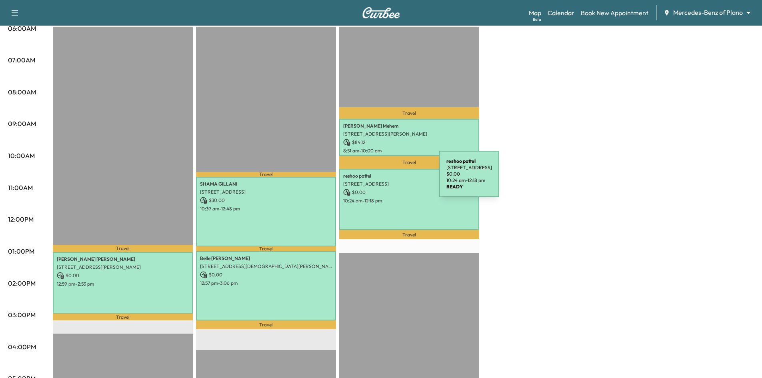
scroll to position [80, 0]
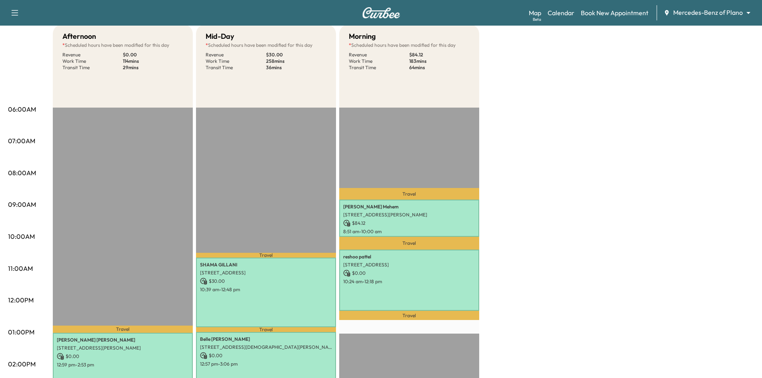
click at [274, 162] on div "Travel [PERSON_NAME] [STREET_ADDRESS] $ 30.00 10:39 am - 12:48 pm Travel [PERSO…" at bounding box center [266, 366] width 140 height 517
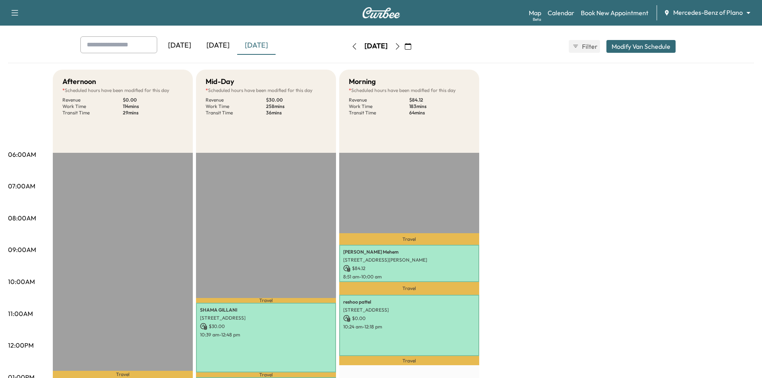
scroll to position [0, 0]
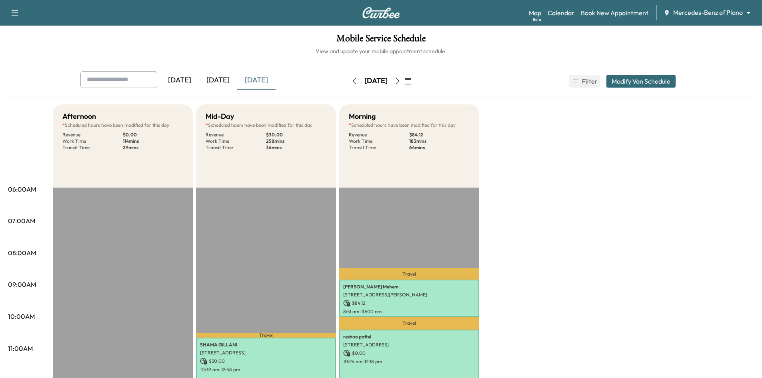
click at [214, 79] on div "[DATE]" at bounding box center [218, 80] width 38 height 18
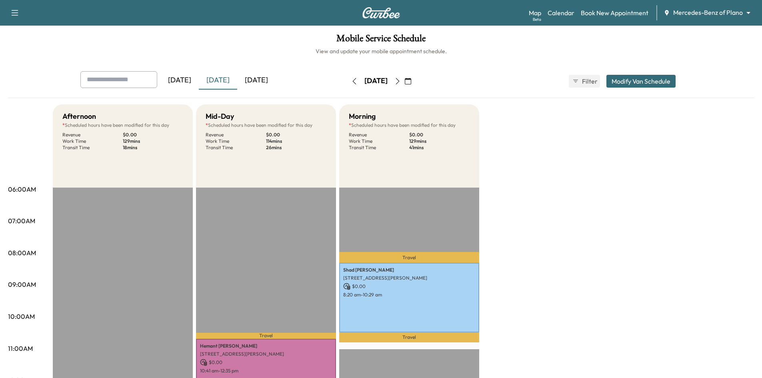
click at [264, 84] on div "[DATE]" at bounding box center [256, 80] width 38 height 18
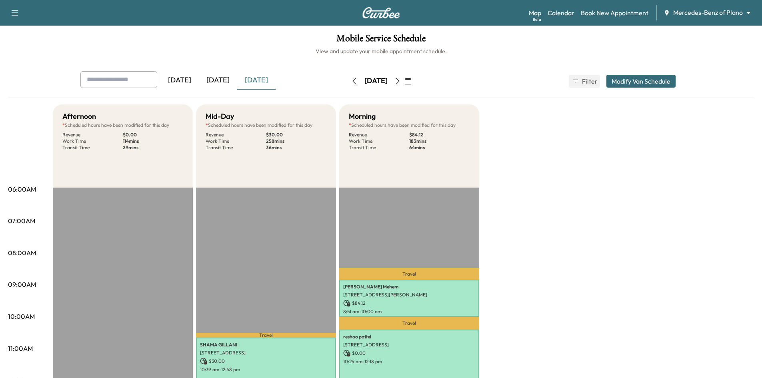
click at [401, 80] on icon "button" at bounding box center [397, 81] width 6 height 6
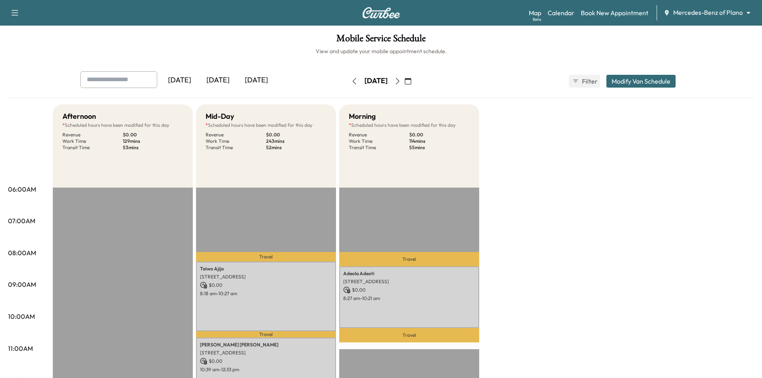
click at [411, 82] on icon "button" at bounding box center [408, 81] width 6 height 6
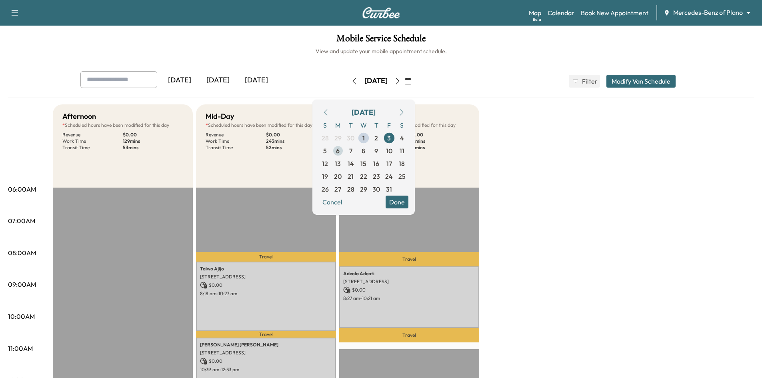
click at [339, 155] on span "6" at bounding box center [338, 151] width 4 height 10
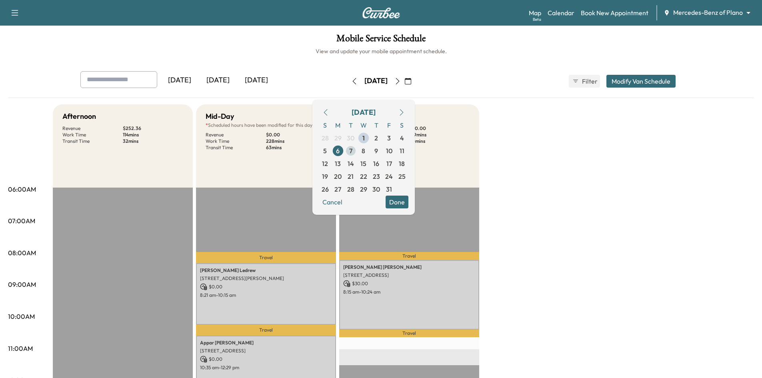
click at [352, 152] on span "7" at bounding box center [350, 151] width 3 height 10
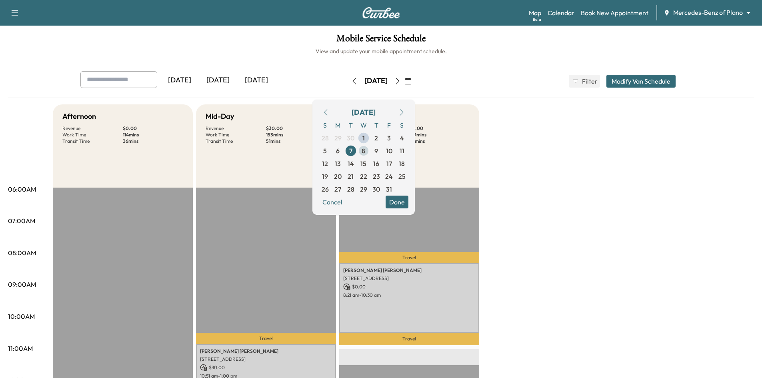
click at [365, 151] on span "8" at bounding box center [363, 151] width 4 height 10
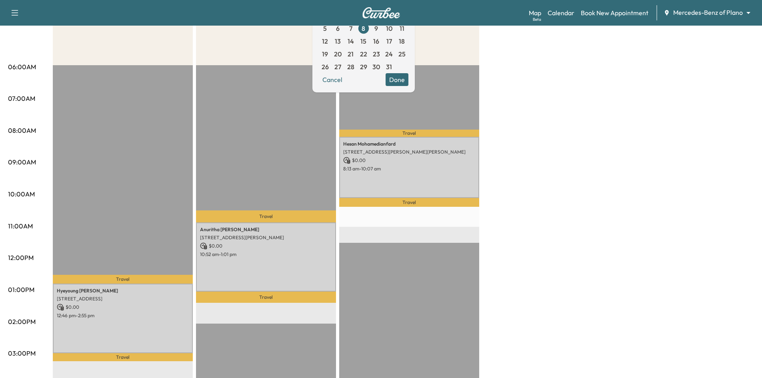
scroll to position [40, 0]
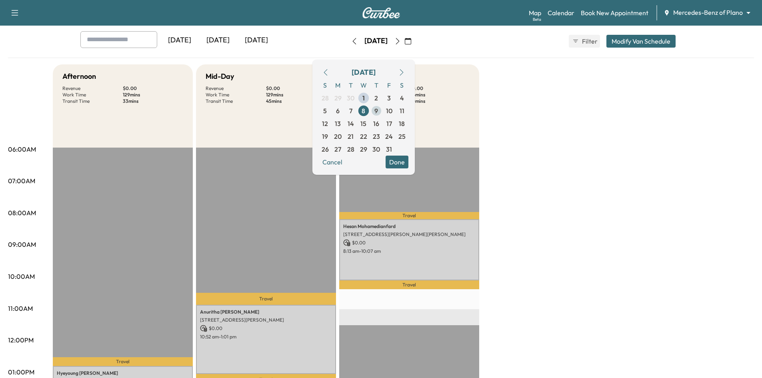
click at [378, 114] on span "9" at bounding box center [376, 111] width 4 height 10
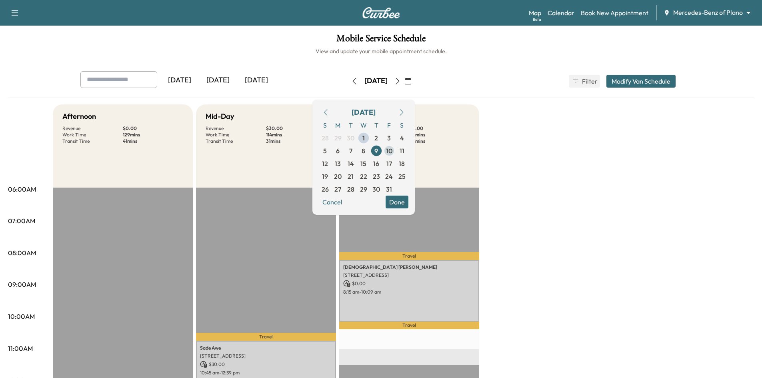
click at [392, 150] on span "10" at bounding box center [389, 151] width 6 height 10
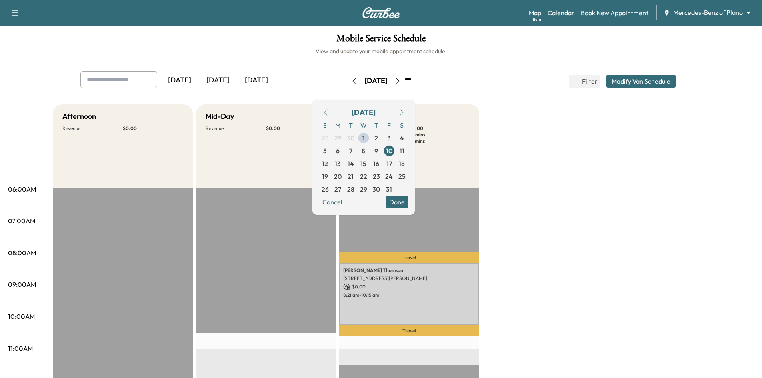
click at [407, 205] on button "Done" at bounding box center [396, 202] width 23 height 13
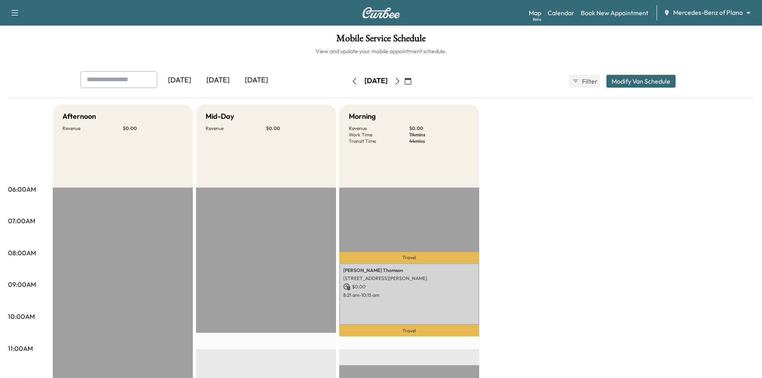
click at [225, 84] on div "[DATE]" at bounding box center [218, 80] width 38 height 18
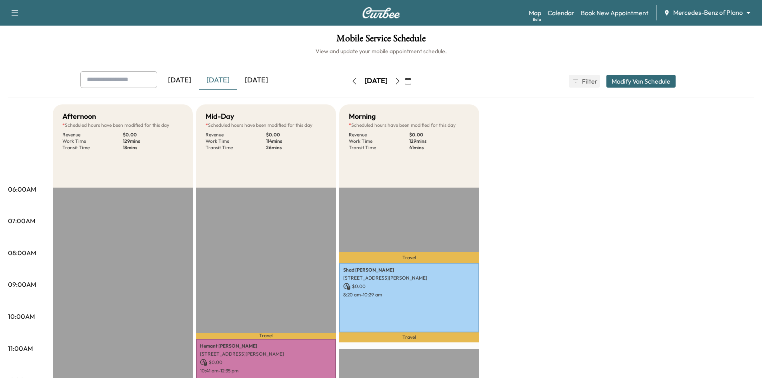
click at [253, 75] on div "[DATE]" at bounding box center [256, 80] width 38 height 18
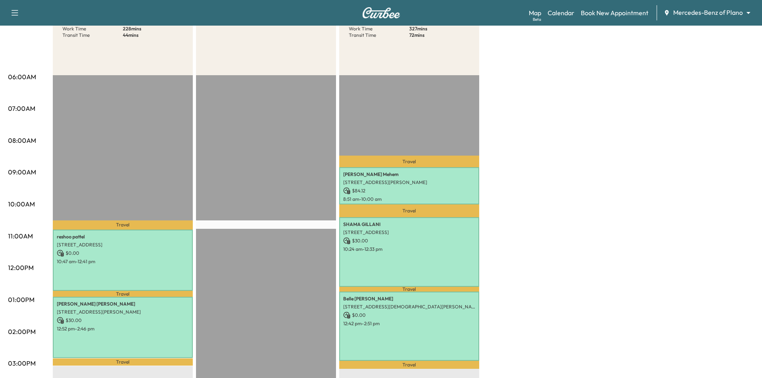
scroll to position [40, 0]
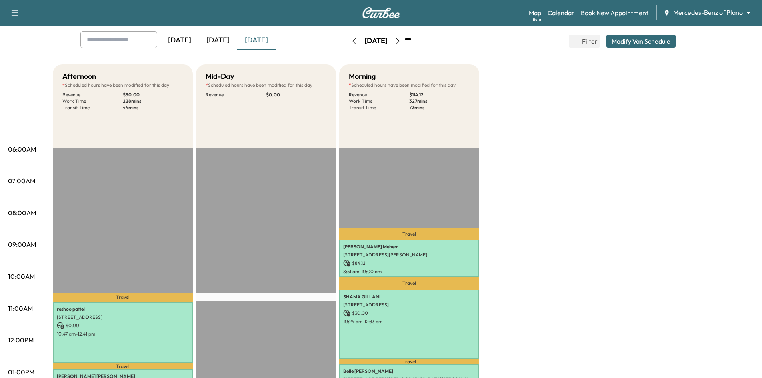
click at [186, 42] on div "[DATE]" at bounding box center [179, 40] width 38 height 18
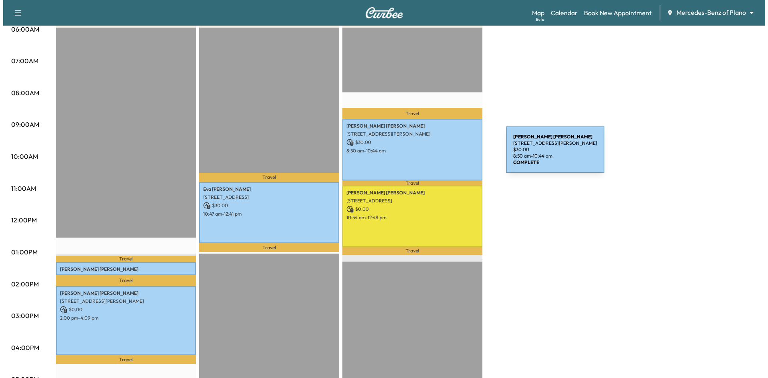
scroll to position [200, 0]
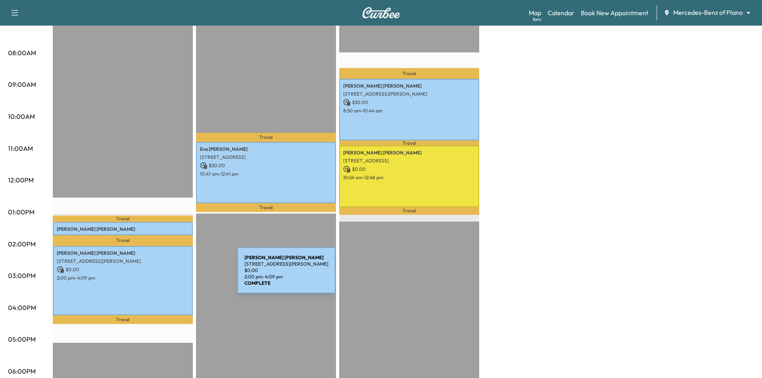
click at [177, 275] on p "2:00 pm - 4:09 pm" at bounding box center [123, 278] width 132 height 6
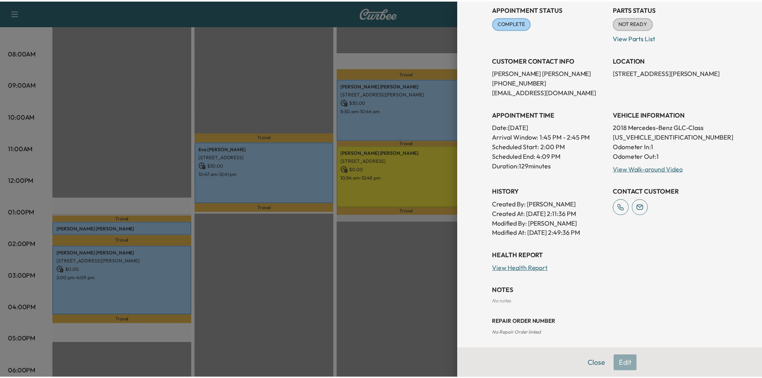
scroll to position [0, 0]
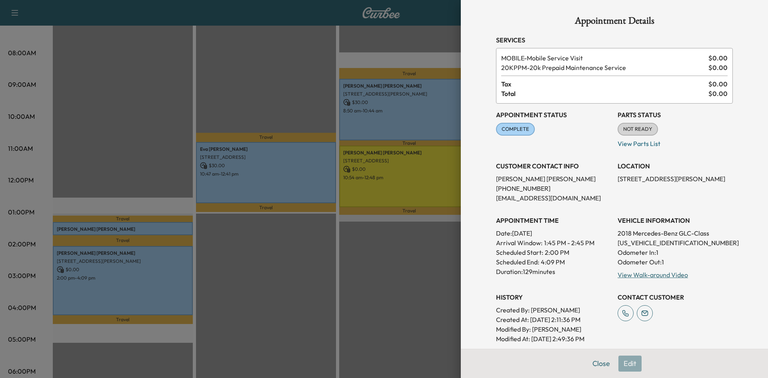
drag, startPoint x: 266, startPoint y: 281, endPoint x: 271, endPoint y: 272, distance: 10.2
click at [268, 278] on div at bounding box center [384, 189] width 768 height 378
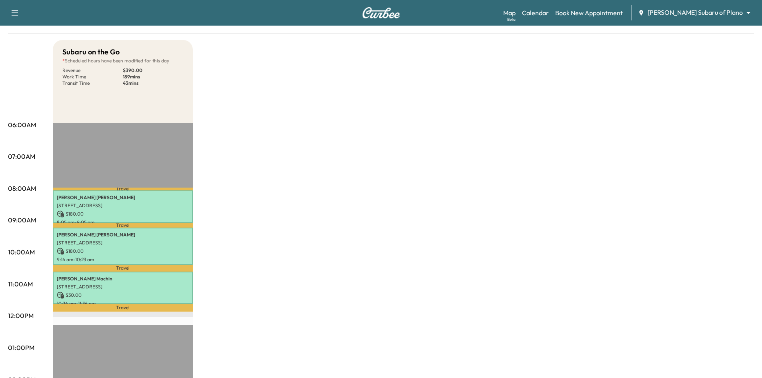
scroll to position [80, 0]
